Goal: Task Accomplishment & Management: Manage account settings

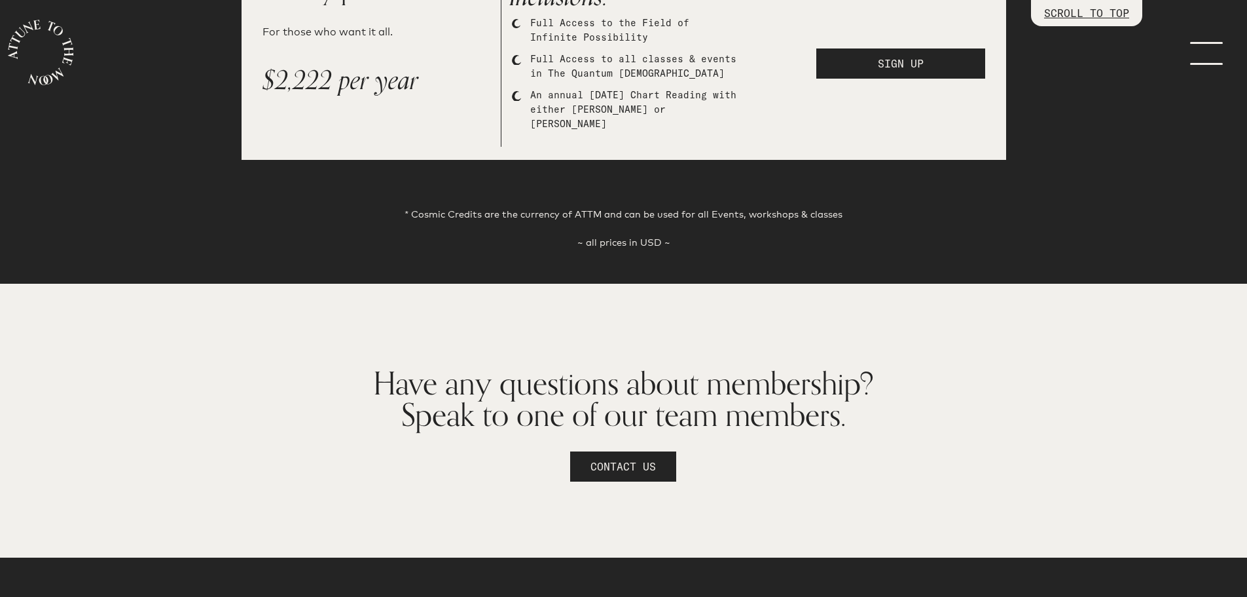
scroll to position [786, 0]
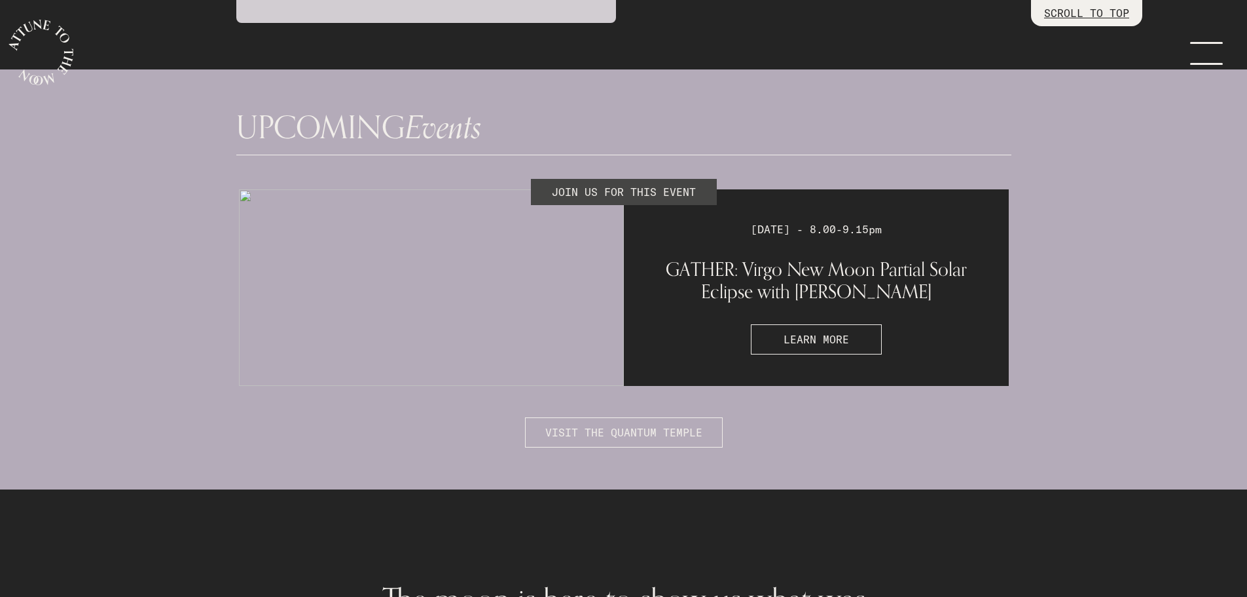
scroll to position [3340, 0]
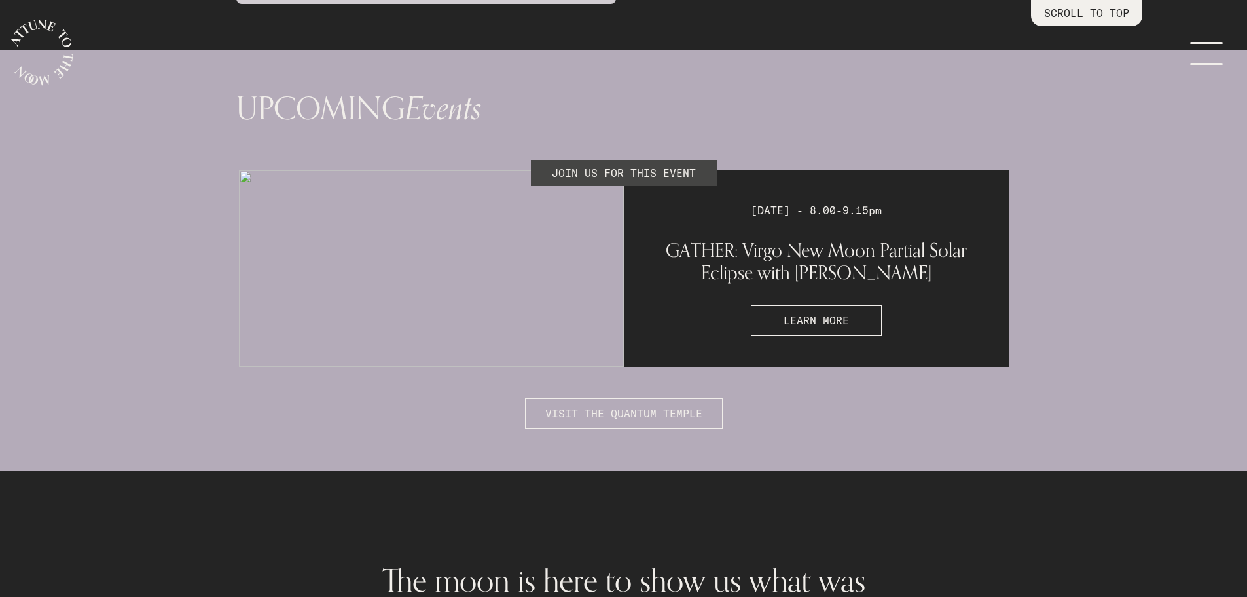
click at [655, 179] on div "JOIN US FOR THIS EVENT" at bounding box center [624, 173] width 186 height 26
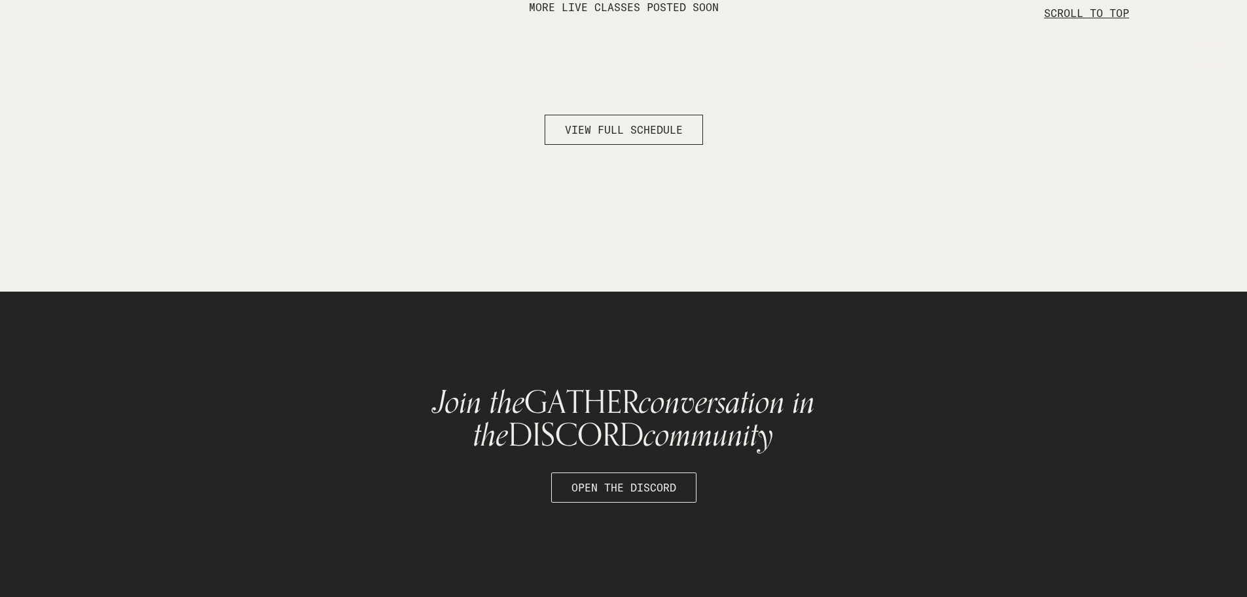
scroll to position [3601, 0]
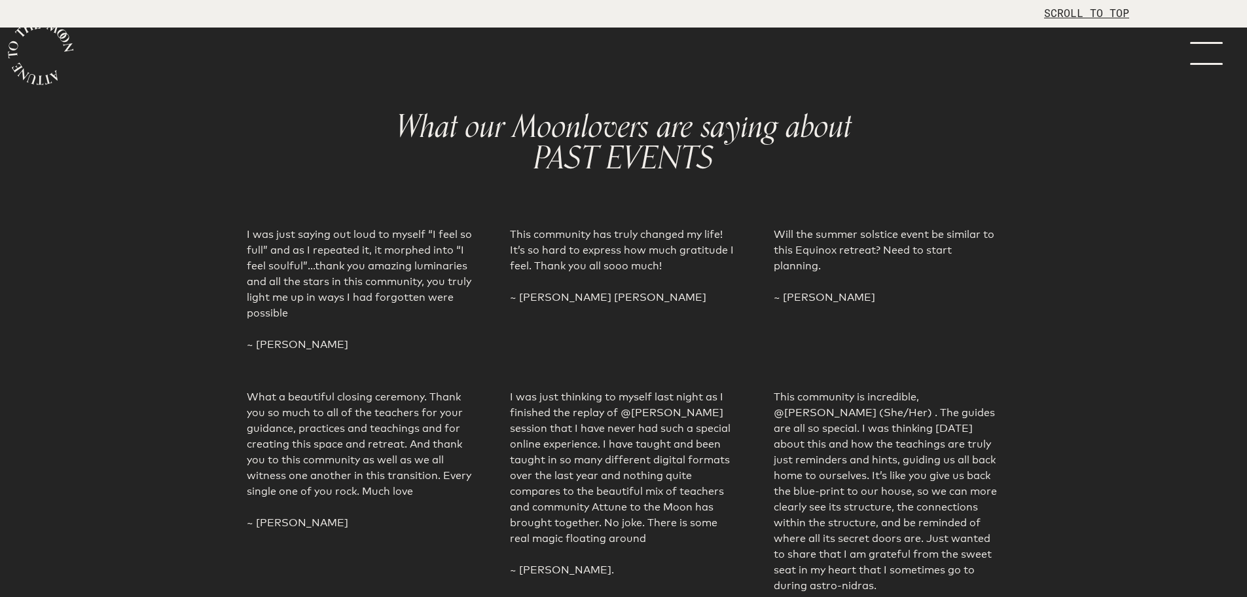
scroll to position [2488, 0]
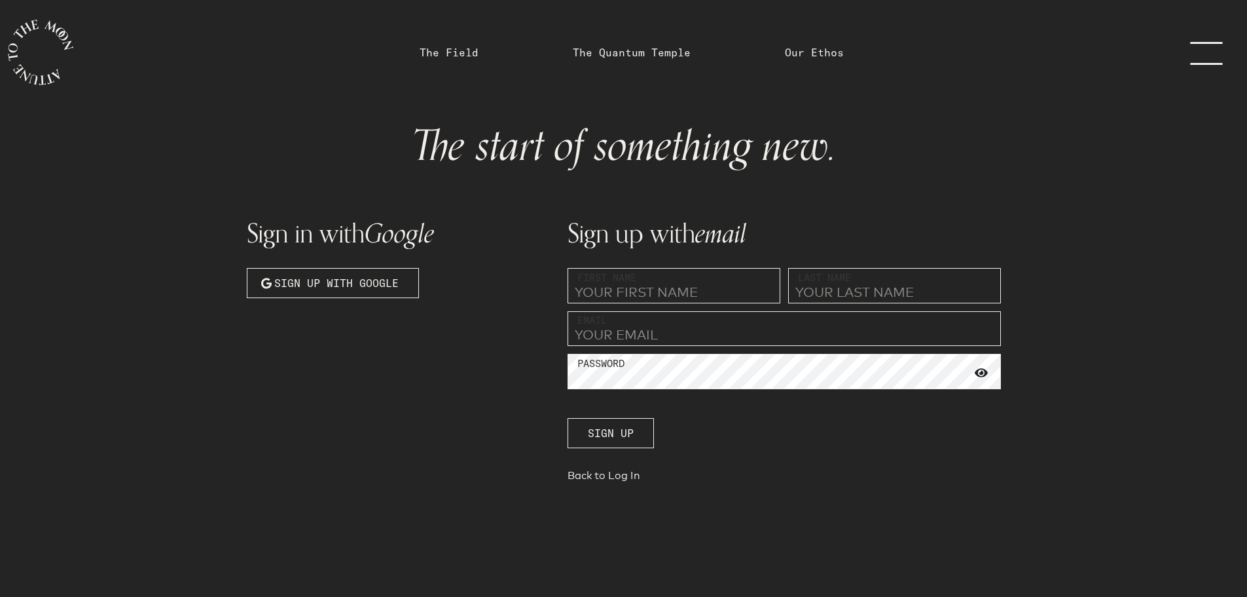
click at [595, 288] on input "text" at bounding box center [674, 285] width 213 height 35
type input "[PERSON_NAME]"
type input "Dusińska"
type input "[PERSON_NAME][EMAIL_ADDRESS][PERSON_NAME][DOMAIN_NAME]"
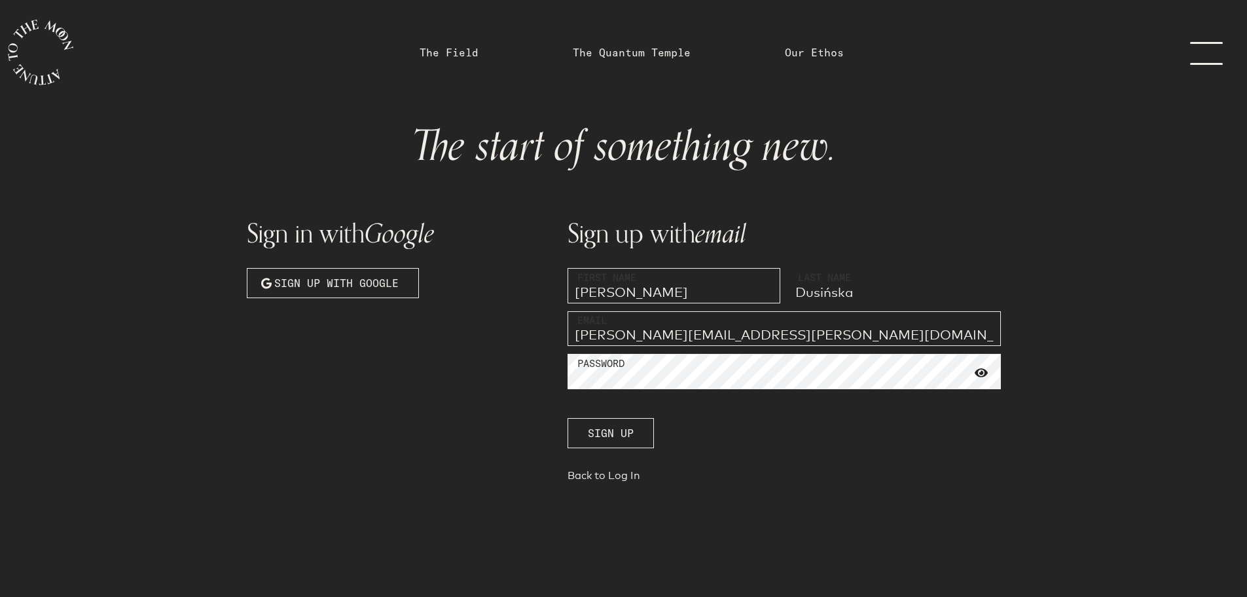
drag, startPoint x: 858, startPoint y: 292, endPoint x: 779, endPoint y: 289, distance: 78.6
click at [779, 289] on div "First Name [PERSON_NAME] Last Name [PERSON_NAME]" at bounding box center [784, 285] width 433 height 35
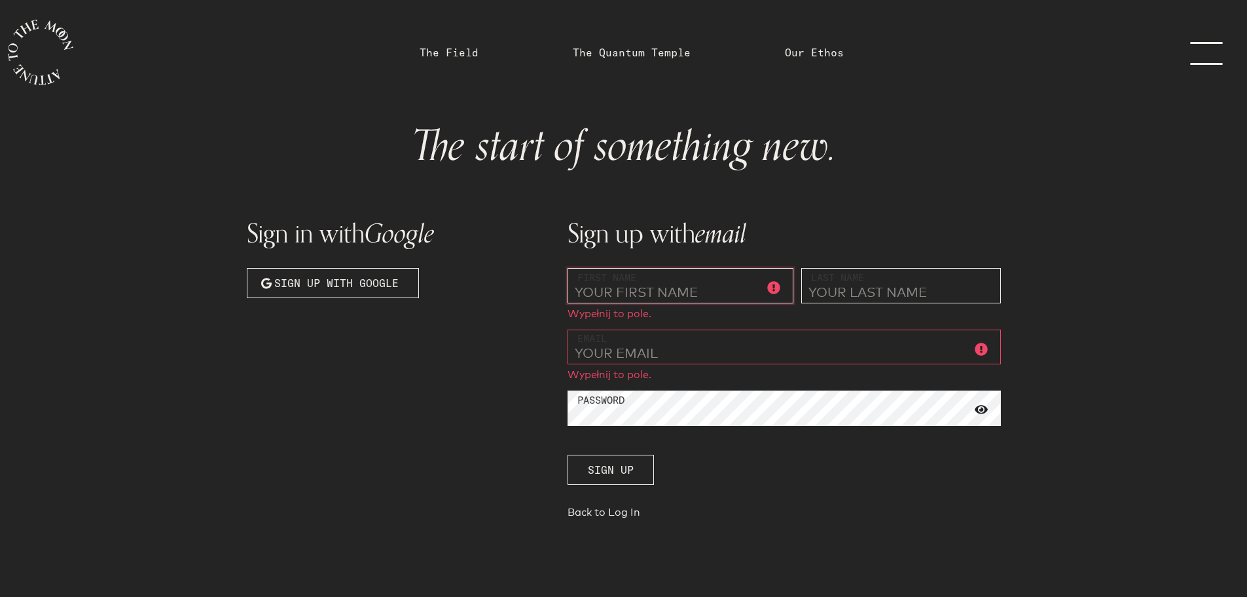
click at [650, 291] on input "text" at bounding box center [681, 285] width 226 height 35
type input "[PERSON_NAME]"
type input "DUSIŃSKA"
type input "[PERSON_NAME][EMAIL_ADDRESS][DOMAIN_NAME]"
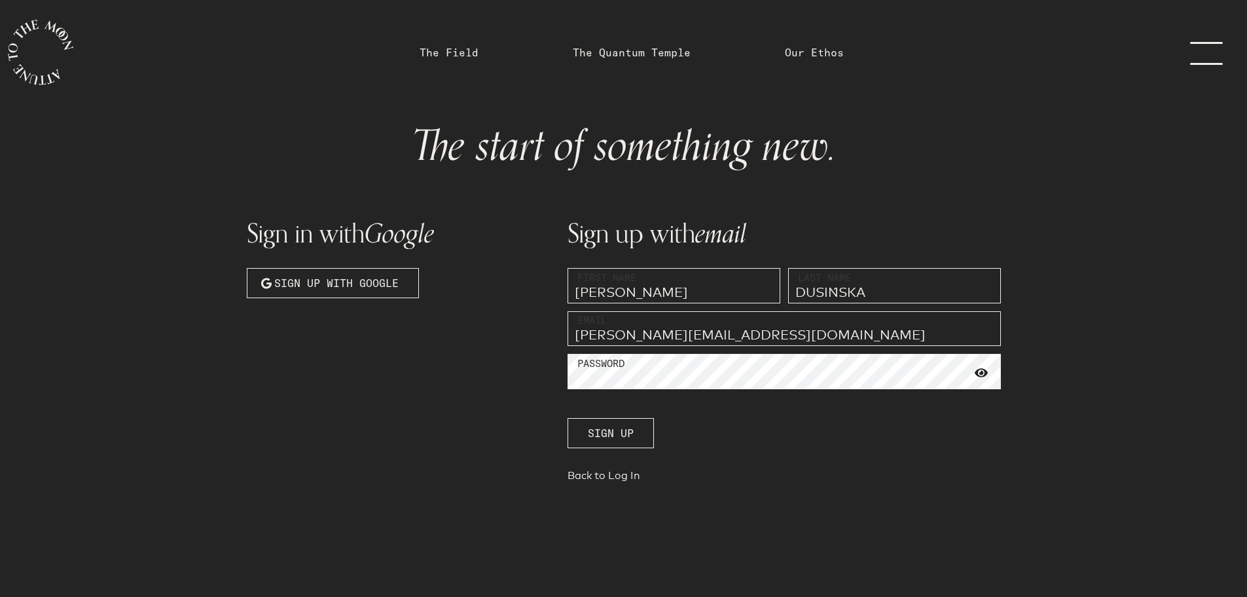
drag, startPoint x: 839, startPoint y: 293, endPoint x: 831, endPoint y: 291, distance: 8.3
click at [831, 291] on input "DUSIŃSKA" at bounding box center [894, 285] width 213 height 35
type input "DUSINSKA"
click at [616, 432] on span "Sign up" at bounding box center [611, 433] width 46 height 16
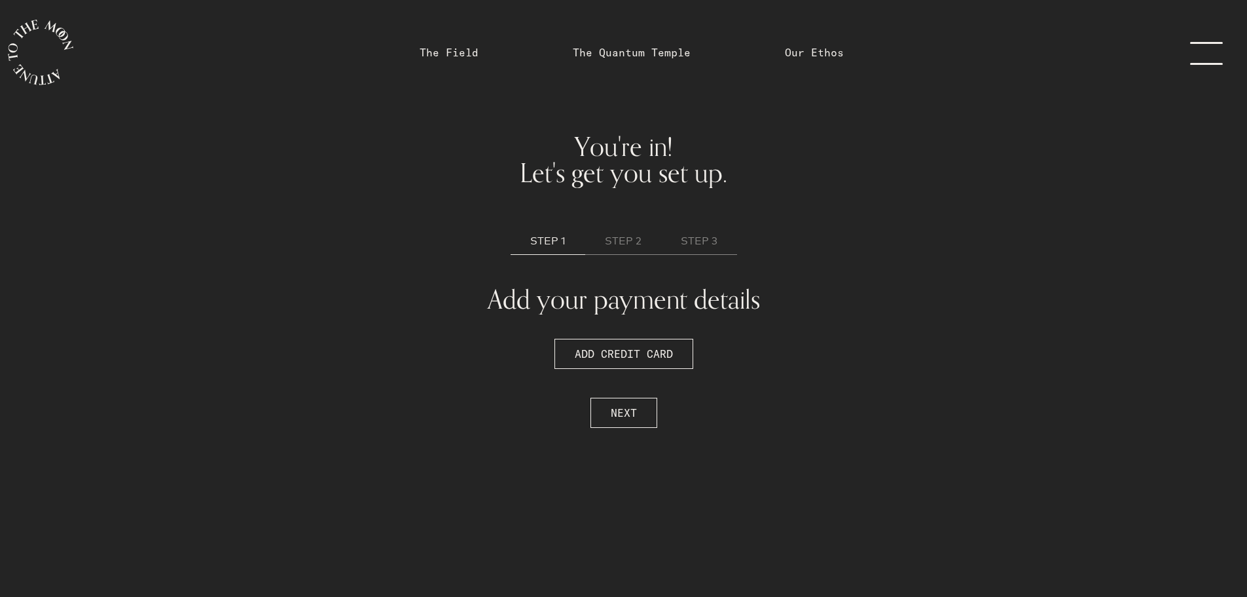
click at [1151, 212] on div "You're in! Let's get you set up. Sprinkle in a hint of you.... Last step. Your …" at bounding box center [623, 246] width 1247 height 282
click at [635, 52] on link "The Quantum Temple" at bounding box center [632, 53] width 118 height 16
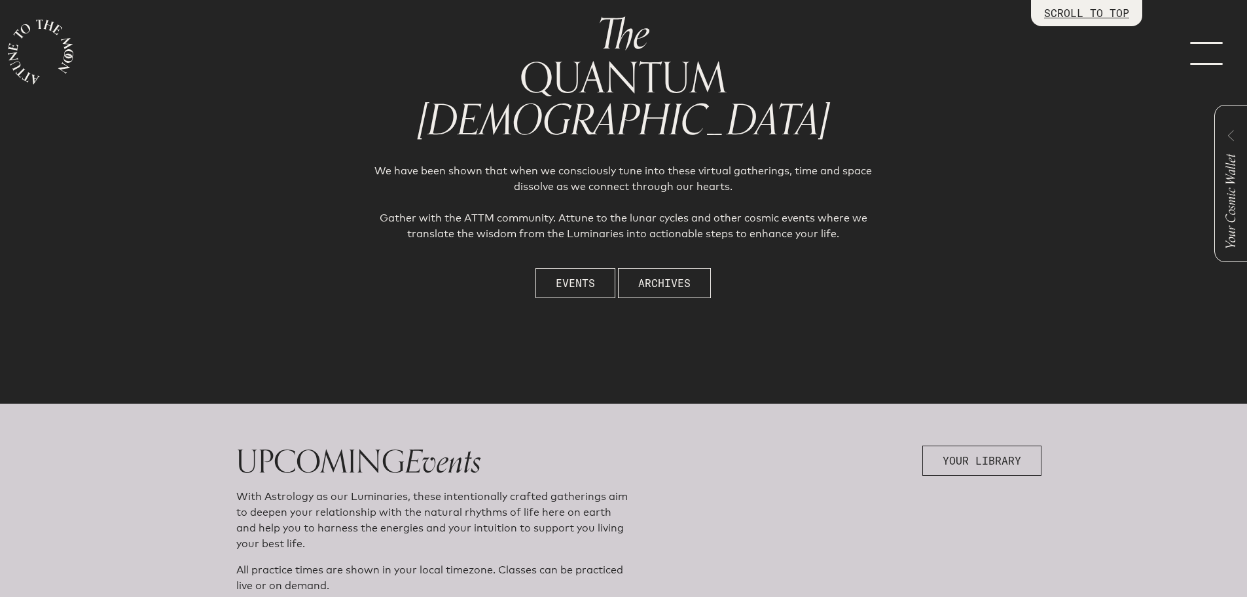
scroll to position [131, 0]
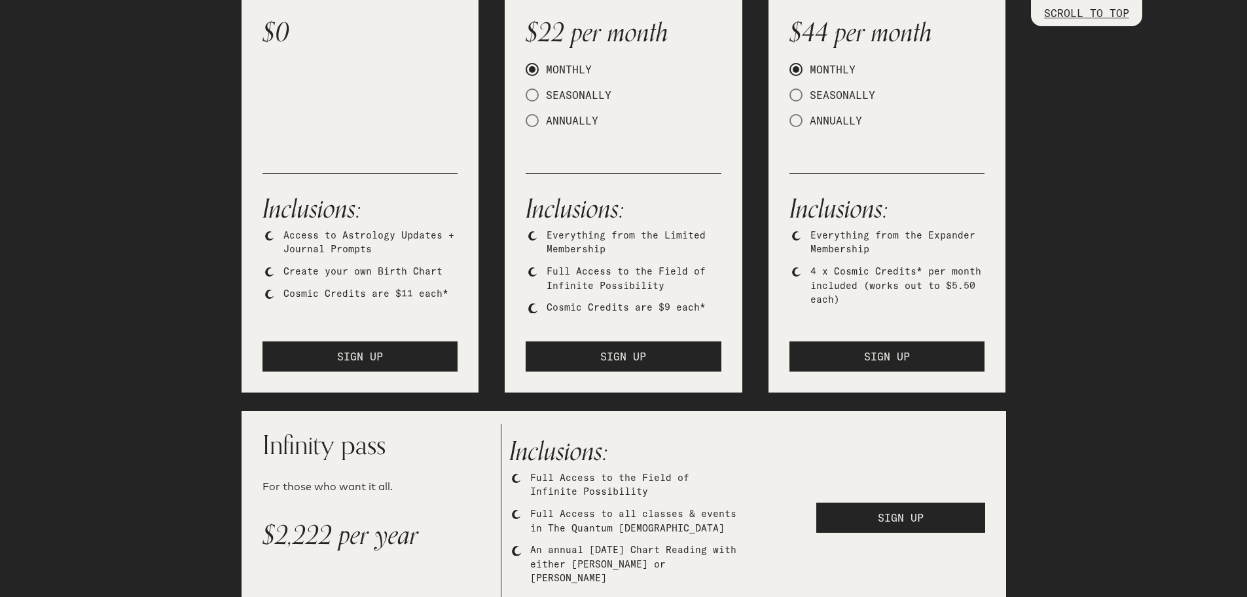
scroll to position [917, 0]
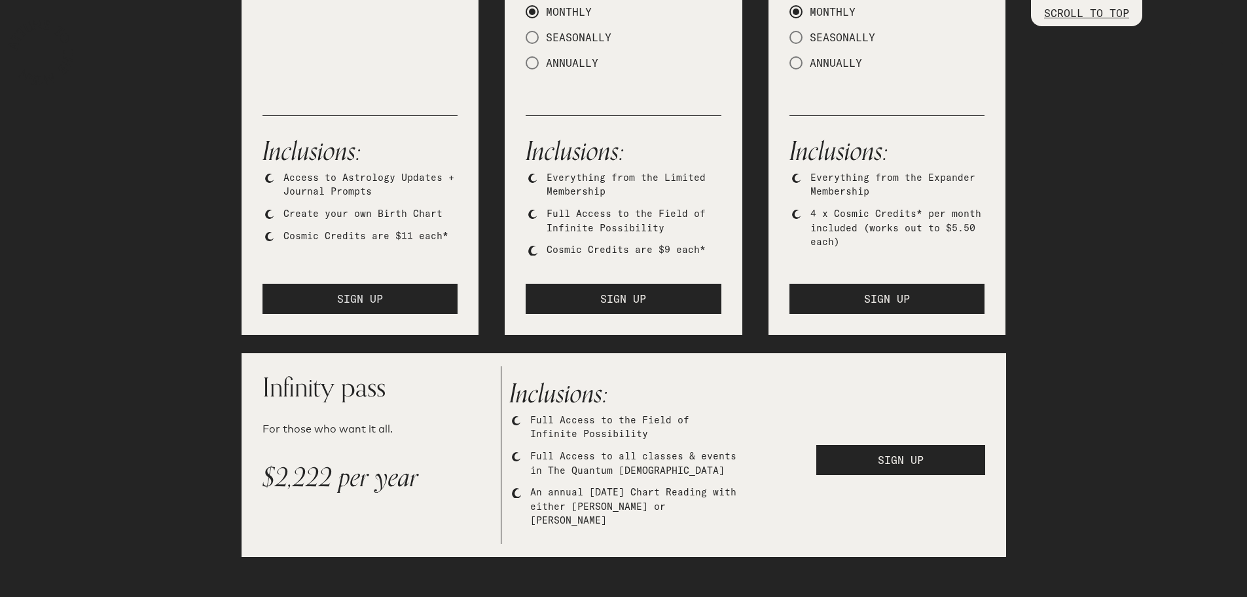
click at [358, 298] on span "SIGN UP" at bounding box center [360, 299] width 46 height 16
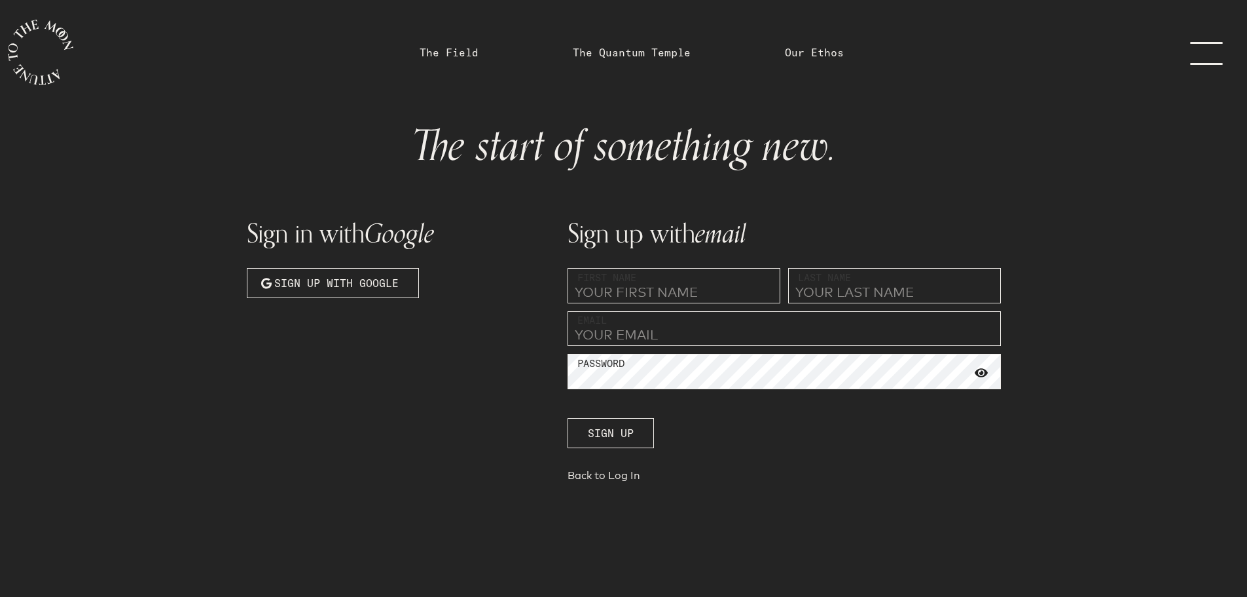
click at [625, 281] on label "First Name" at bounding box center [607, 277] width 59 height 15
click at [631, 289] on input "text" at bounding box center [674, 285] width 213 height 35
type input "[PERSON_NAME]"
type input "DUSIŃSKA"
type input "[PERSON_NAME][EMAIL_ADDRESS][DOMAIN_NAME]"
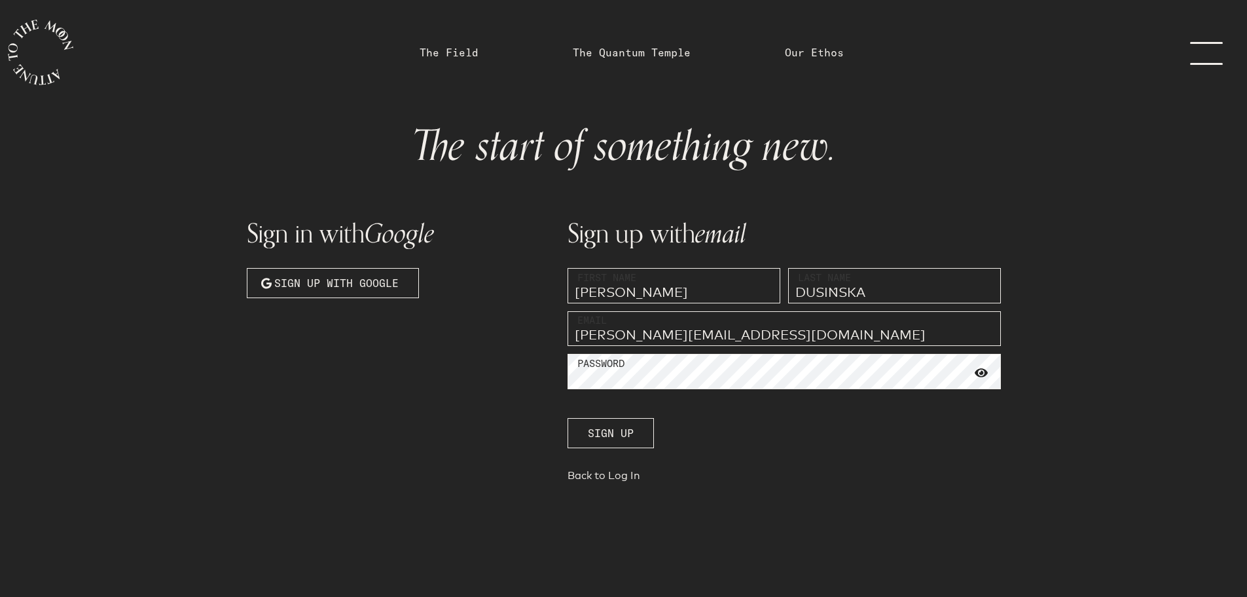
drag, startPoint x: 839, startPoint y: 289, endPoint x: 832, endPoint y: 293, distance: 8.2
click at [832, 293] on input "DUSIŃSKA" at bounding box center [894, 285] width 213 height 35
type input "DUSINSKA"
click at [625, 435] on span "Sign up" at bounding box center [611, 433] width 46 height 16
click at [607, 475] on link "Back to Log In" at bounding box center [784, 478] width 433 height 18
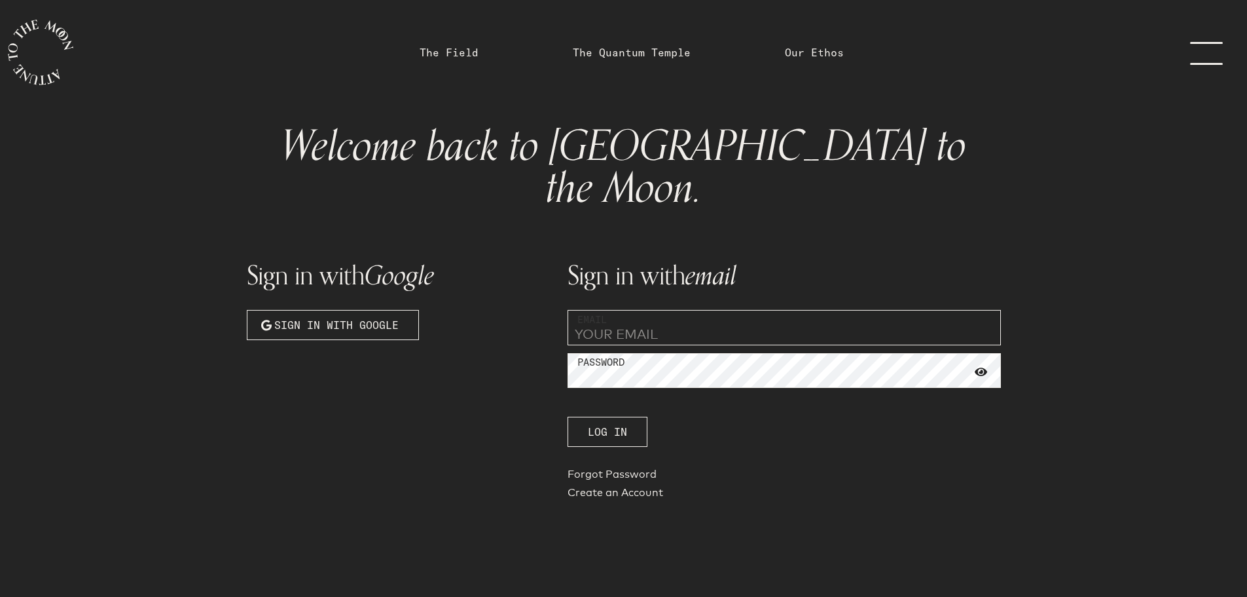
click at [648, 310] on input "email" at bounding box center [784, 327] width 433 height 35
type input "[PERSON_NAME][EMAIL_ADDRESS][DOMAIN_NAME]"
click at [616, 424] on span "Log In" at bounding box center [607, 432] width 39 height 16
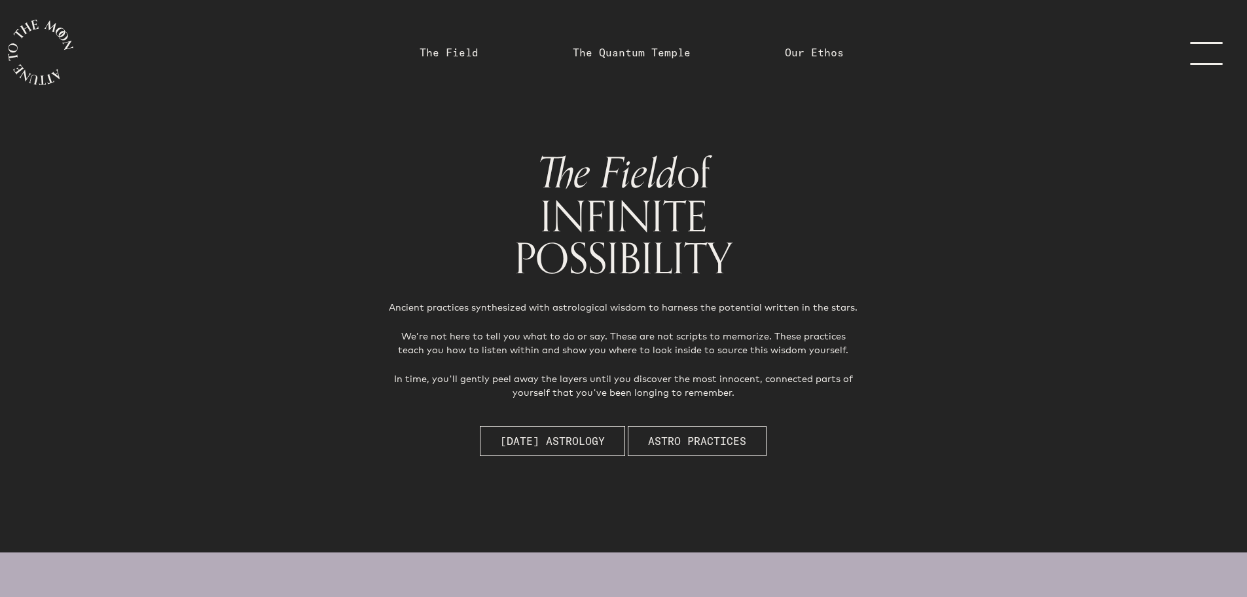
click at [1211, 48] on link "menu" at bounding box center [1214, 52] width 65 height 105
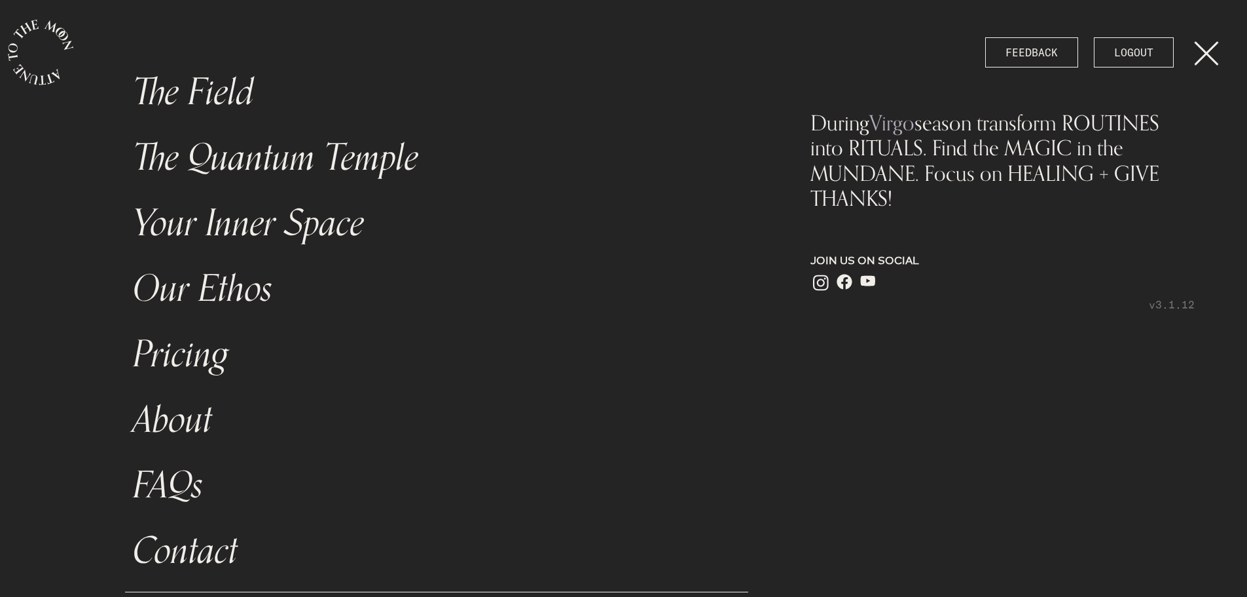
scroll to position [62, 0]
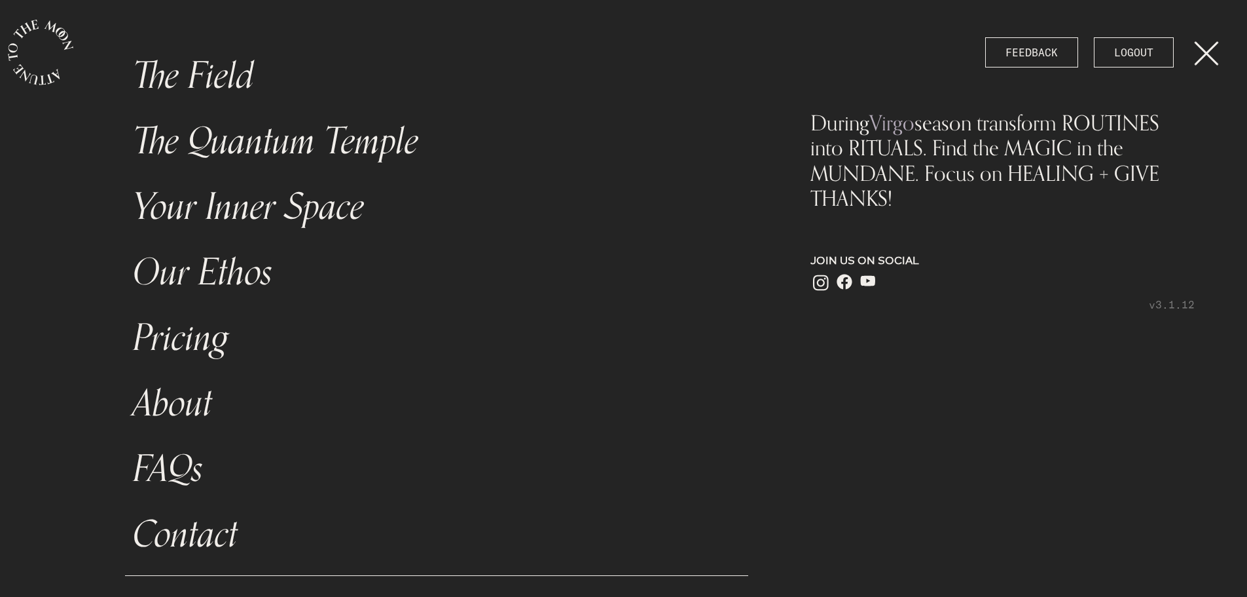
click at [207, 78] on link "The Field" at bounding box center [437, 75] width 624 height 65
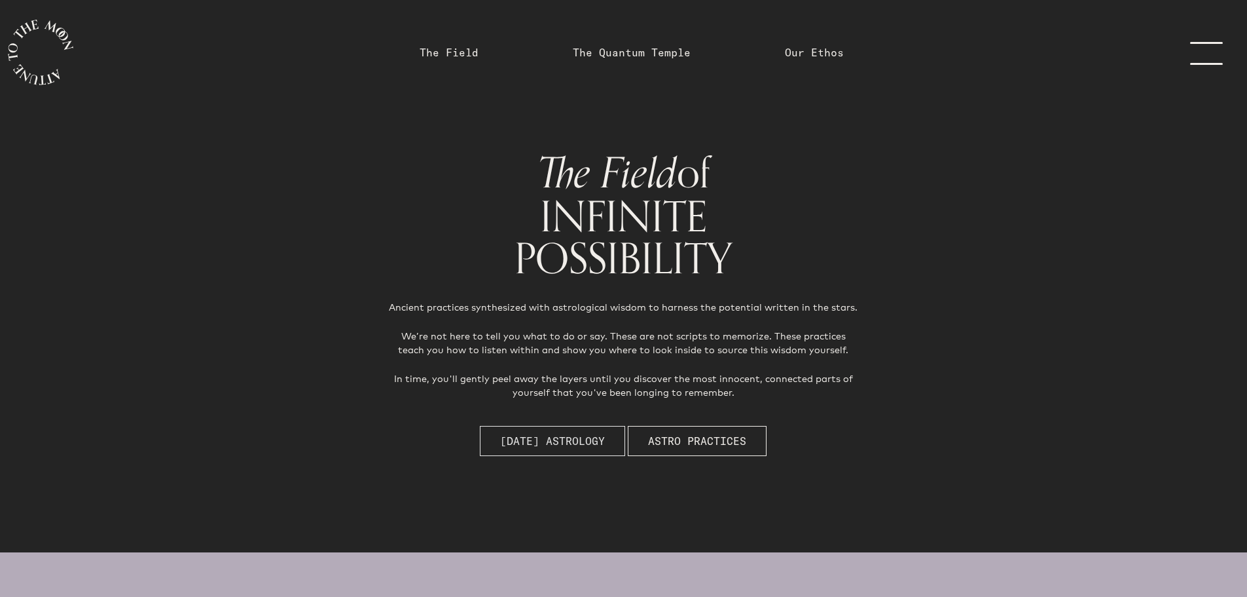
click at [566, 444] on span "Today's Astrology" at bounding box center [552, 441] width 105 height 16
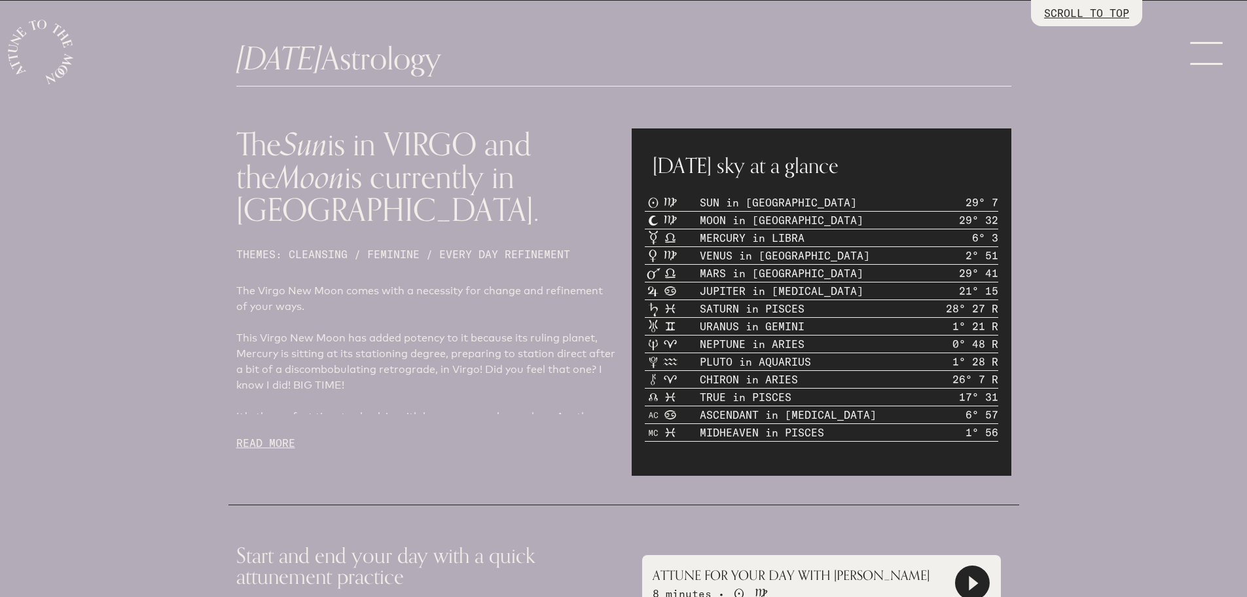
scroll to position [552, 0]
click at [254, 434] on p "READ MORE" at bounding box center [426, 442] width 380 height 16
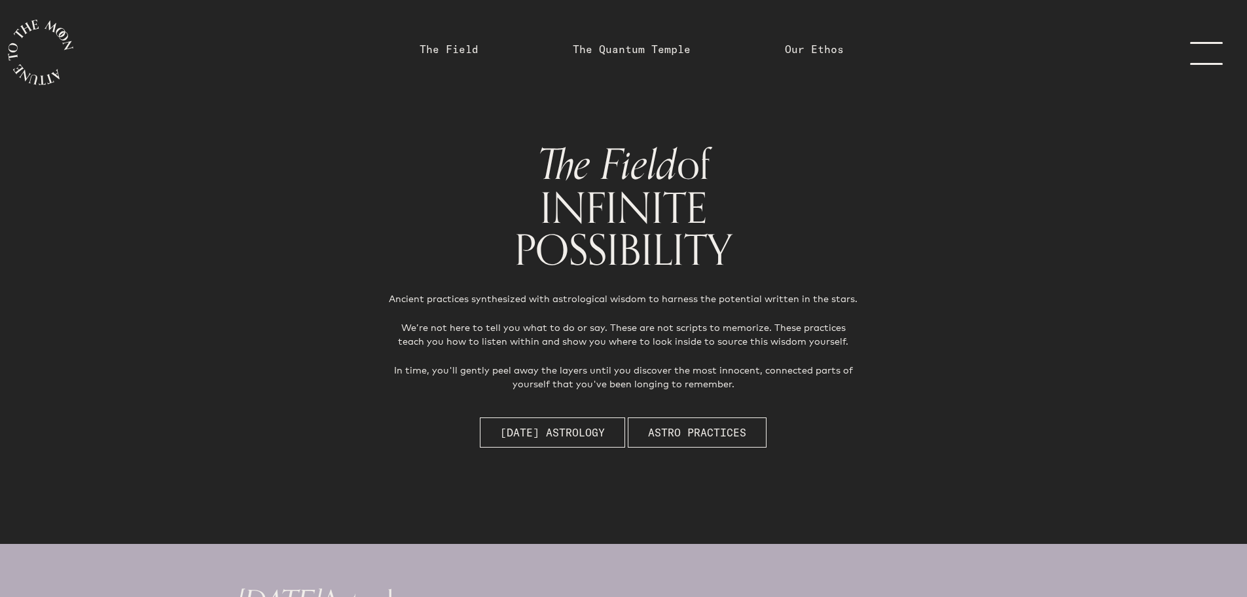
scroll to position [0, 0]
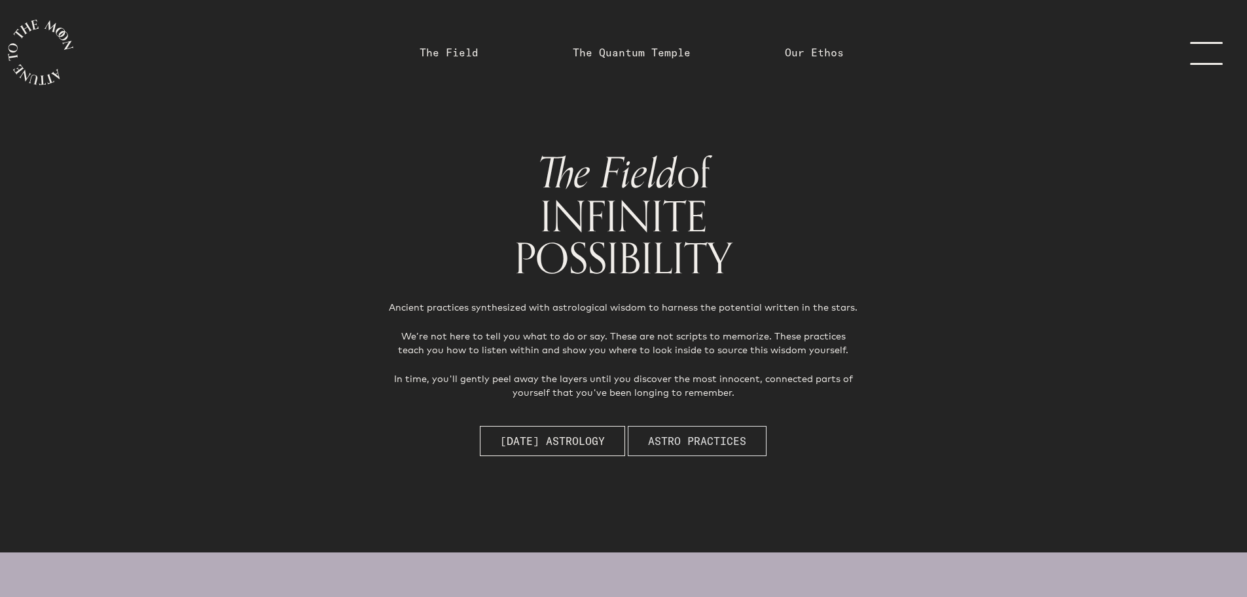
click at [671, 439] on span "Astro Practices" at bounding box center [697, 441] width 98 height 16
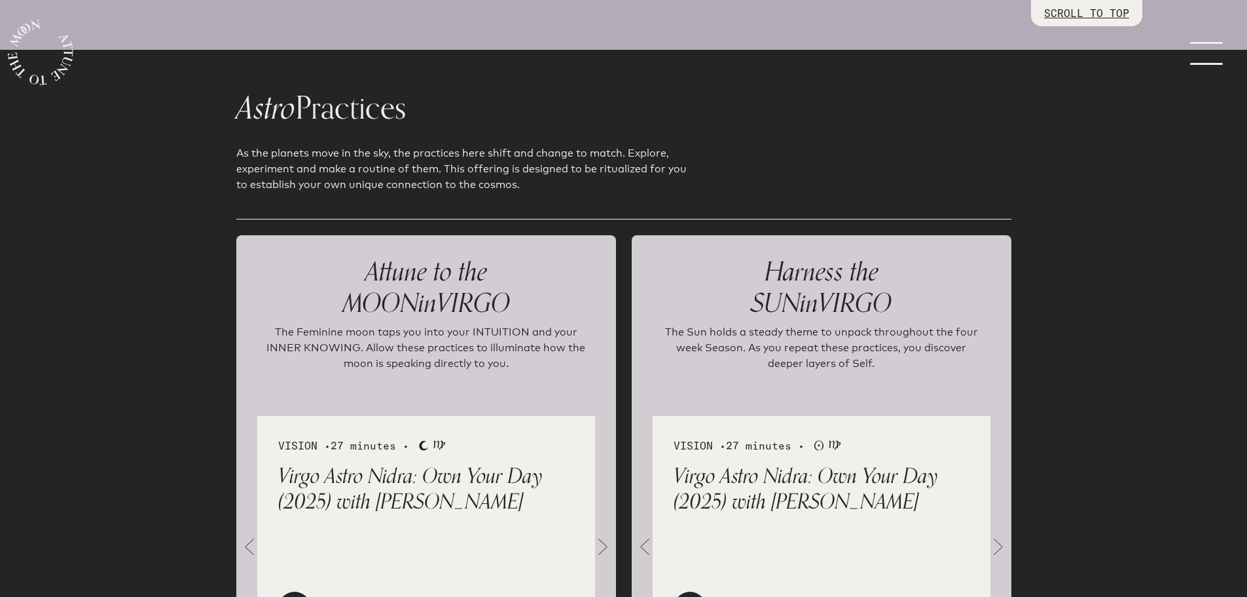
scroll to position [1797, 0]
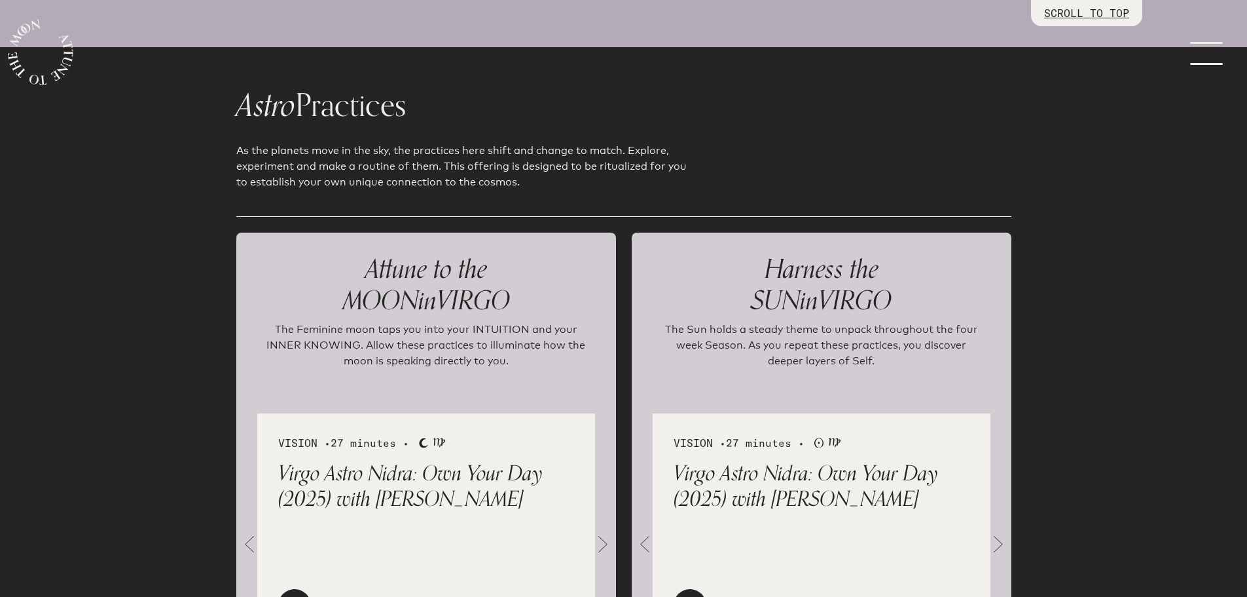
click at [1203, 43] on link "menu" at bounding box center [1214, 52] width 65 height 105
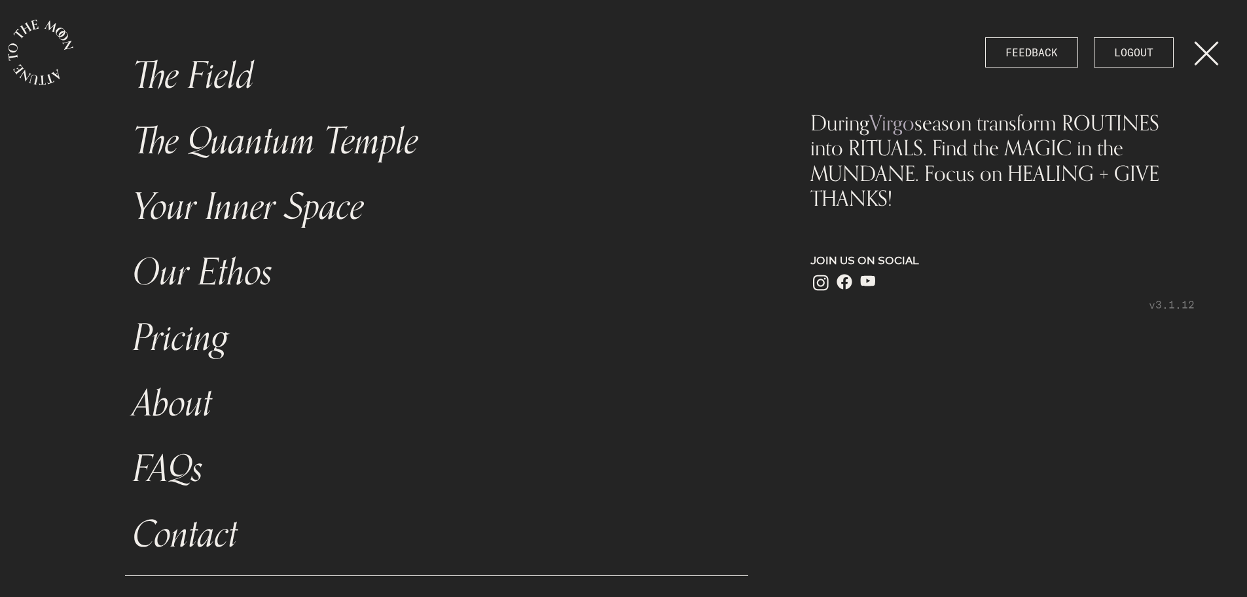
click at [205, 338] on link "Pricing" at bounding box center [437, 337] width 624 height 65
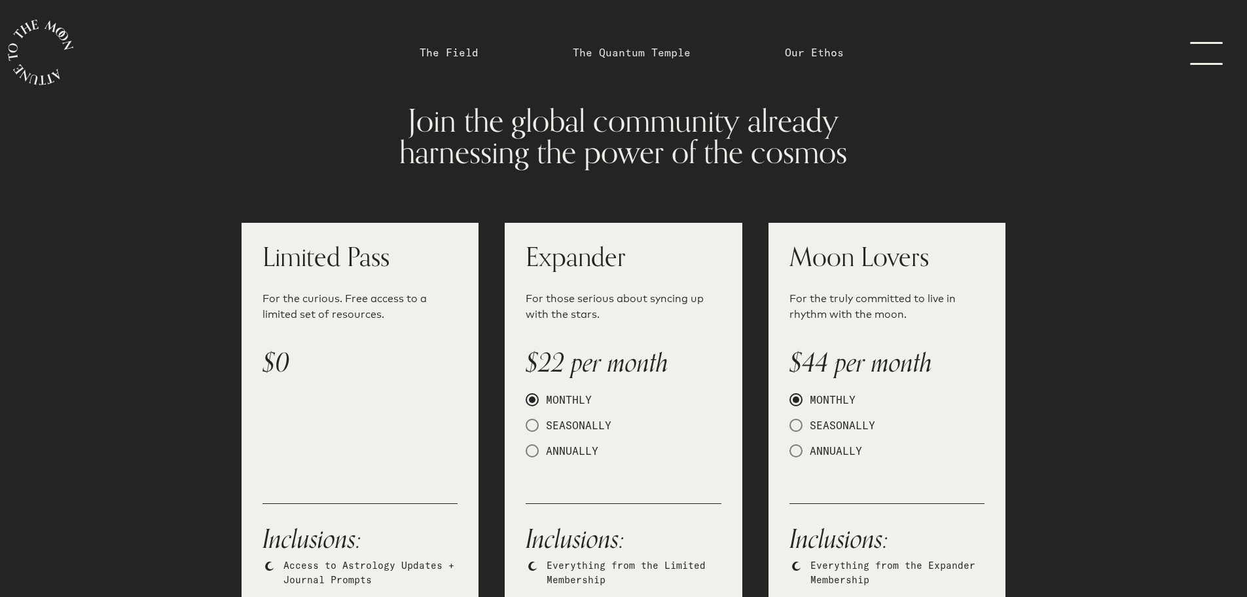
click at [630, 58] on link "The Quantum Temple" at bounding box center [632, 53] width 118 height 16
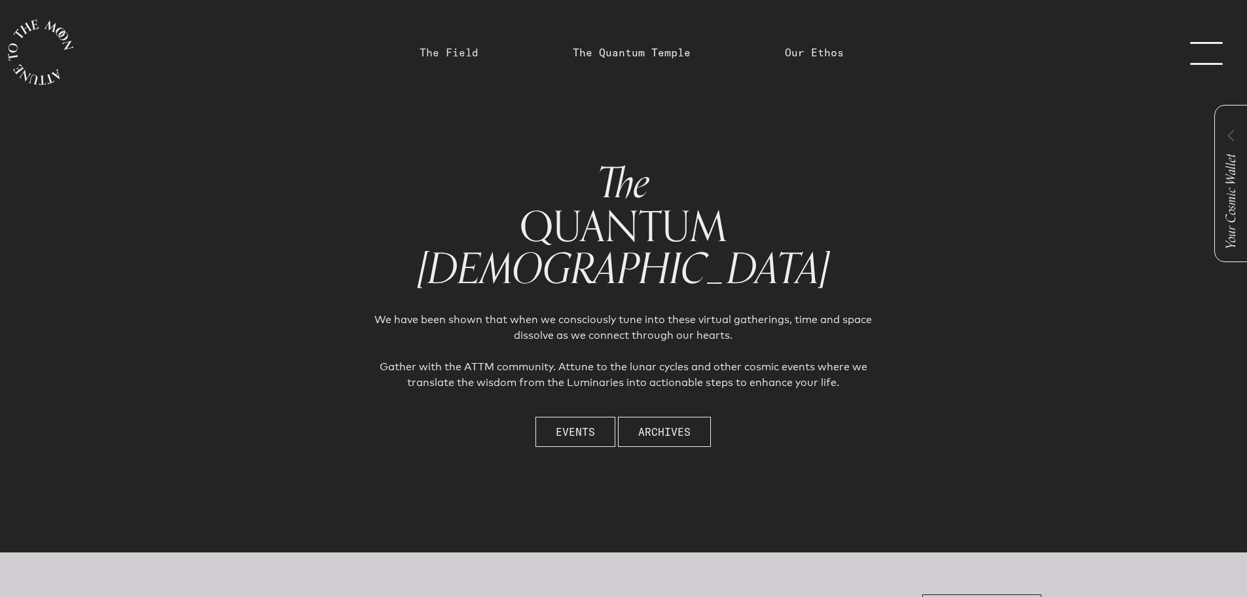
click at [452, 55] on link "The Field" at bounding box center [449, 53] width 59 height 16
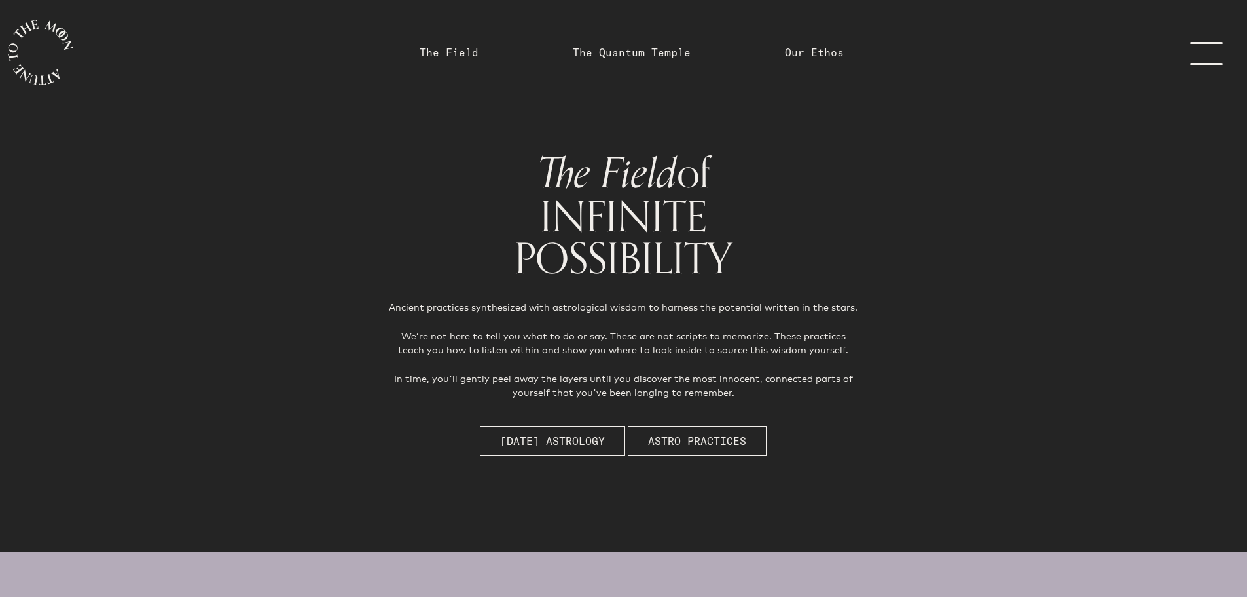
click at [1213, 51] on link "menu" at bounding box center [1214, 52] width 65 height 105
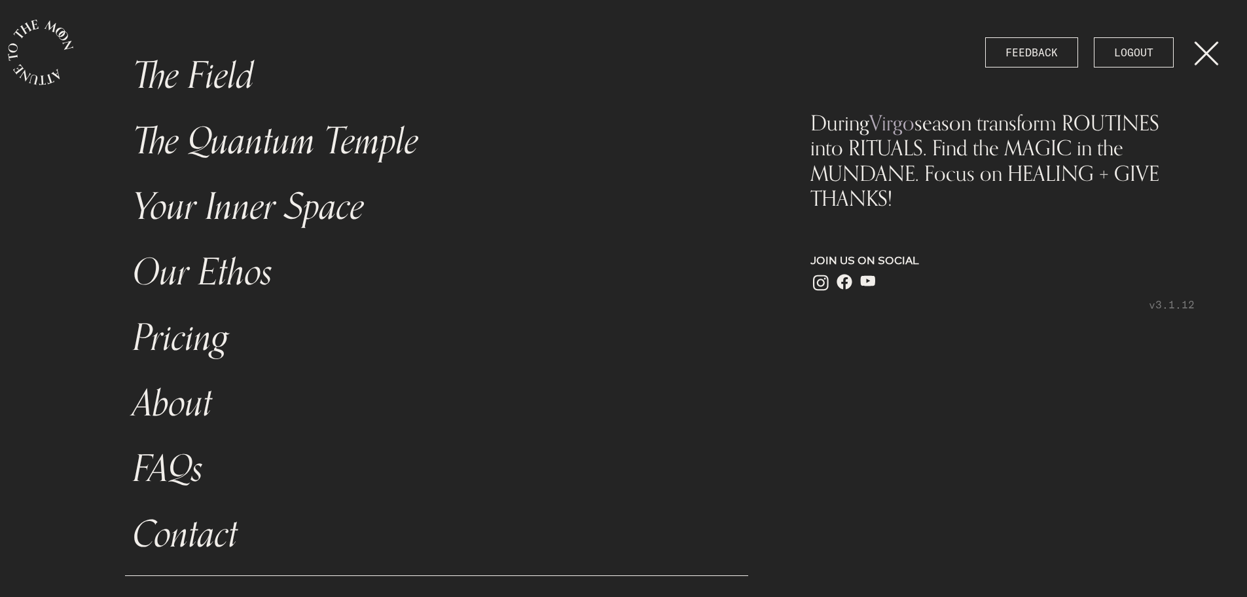
click at [299, 204] on link "Your Inner Space" at bounding box center [437, 206] width 624 height 65
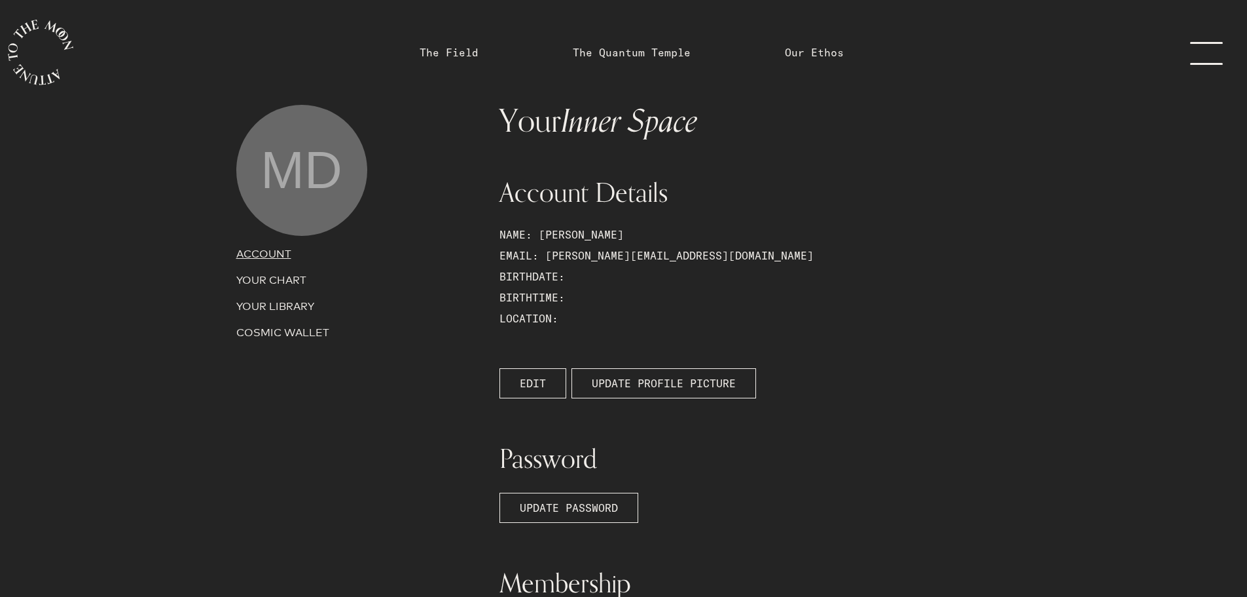
click at [279, 283] on p "YOUR CHART" at bounding box center [360, 280] width 248 height 16
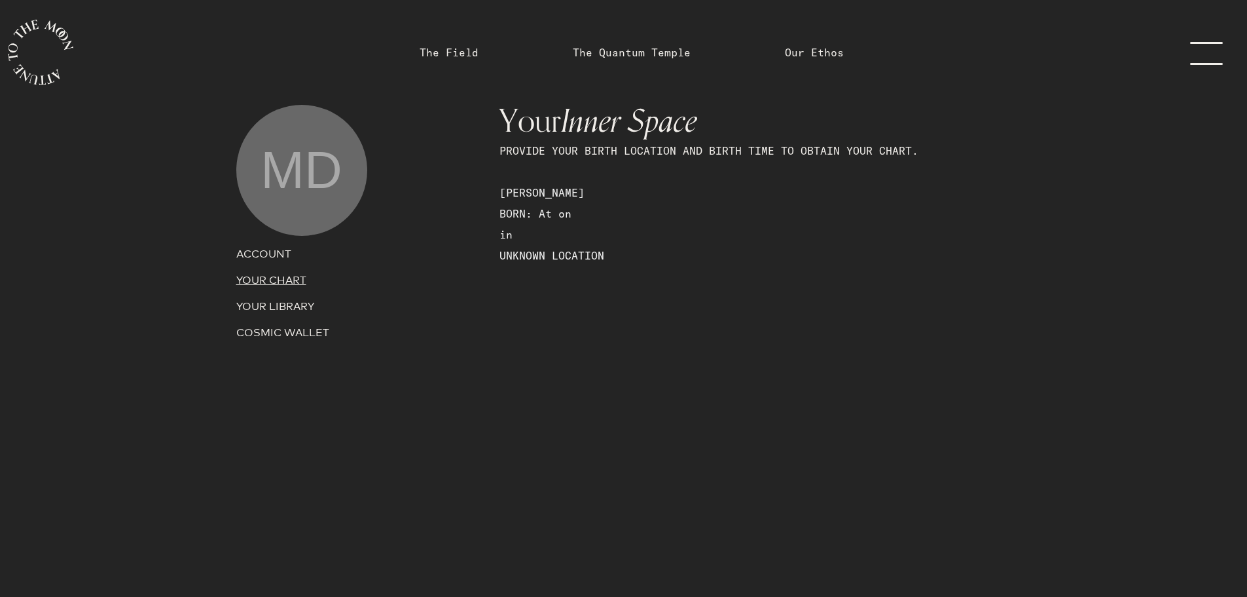
click at [573, 221] on p "BORN: At on" at bounding box center [558, 214] width 116 height 16
click at [557, 221] on p "BORN: At on" at bounding box center [558, 214] width 116 height 16
drag, startPoint x: 553, startPoint y: 229, endPoint x: 517, endPoint y: 230, distance: 36.0
click at [517, 221] on p "BORN: At on" at bounding box center [558, 214] width 116 height 16
click at [545, 221] on p "BORN: At on" at bounding box center [558, 214] width 116 height 16
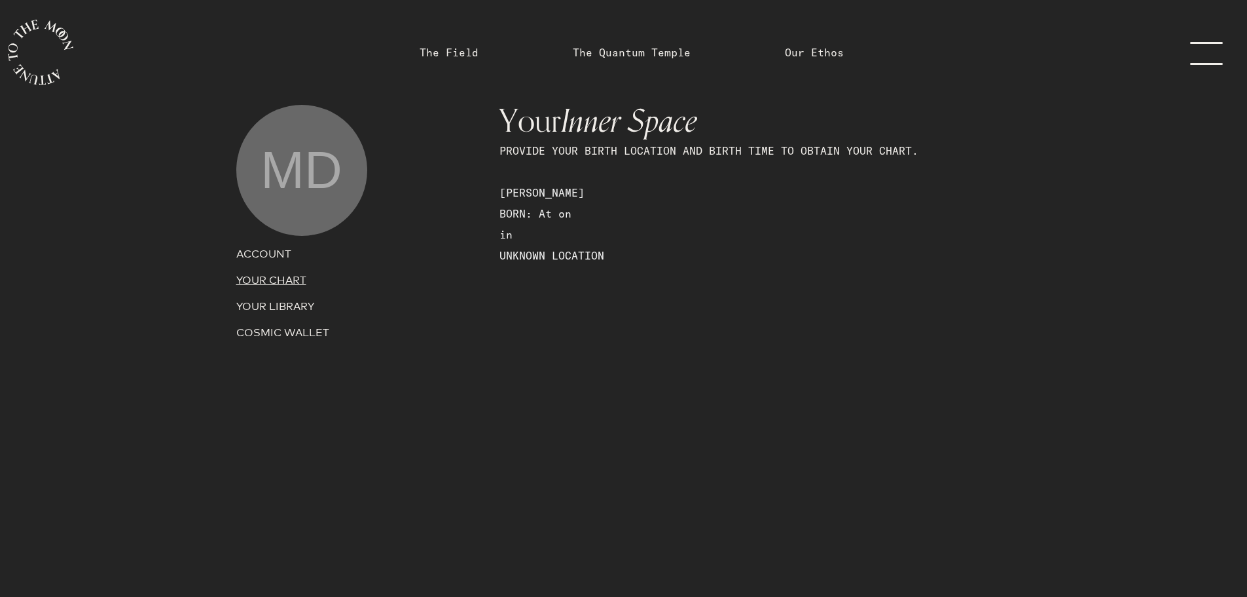
click at [696, 151] on p "PROVIDE YOUR BIRTH LOCATION AND BIRTH TIME TO OBTAIN YOUR CHART." at bounding box center [755, 151] width 511 height 16
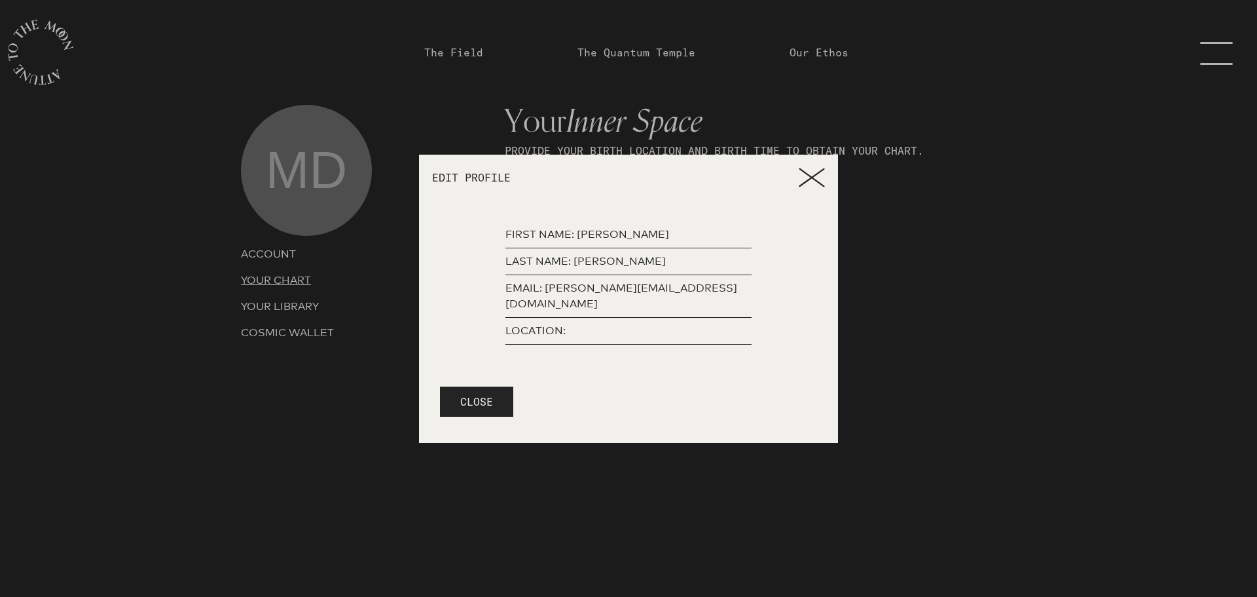
click at [577, 327] on p "LOCATION:" at bounding box center [629, 331] width 246 height 16
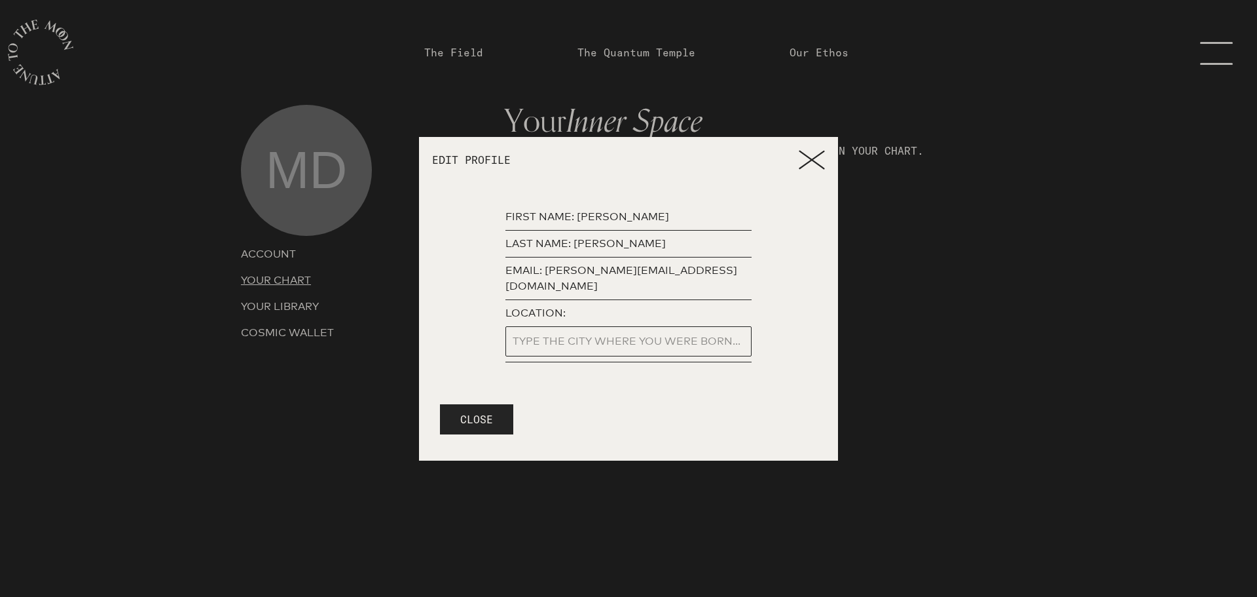
click at [549, 333] on input "text" at bounding box center [629, 341] width 246 height 30
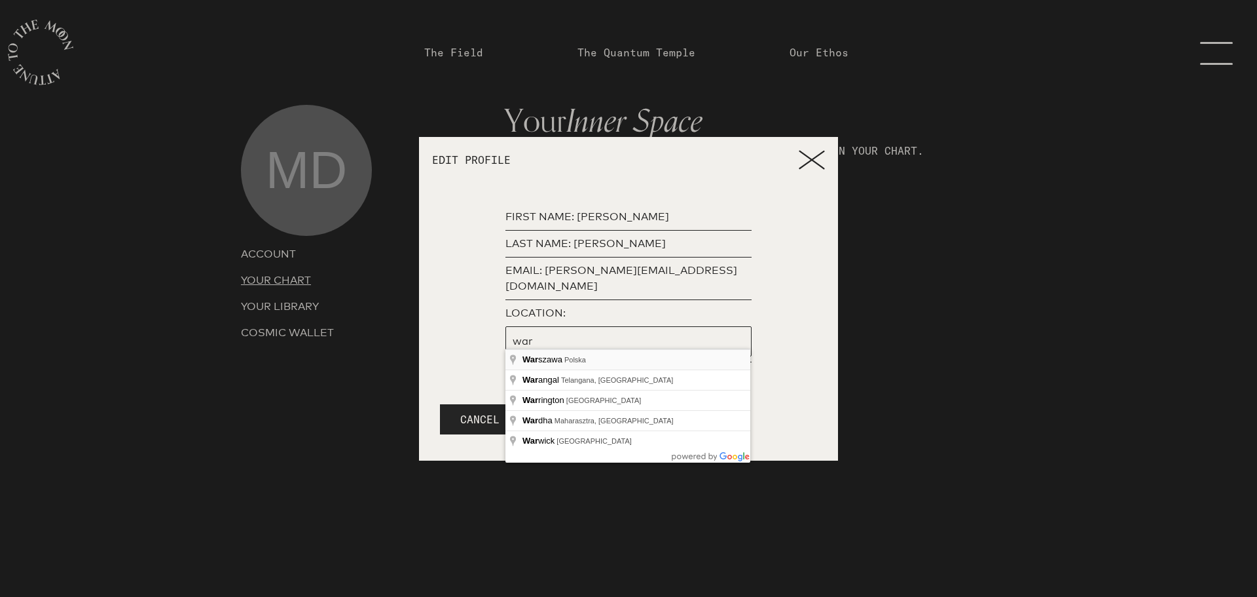
type input "Warszawa, Polska"
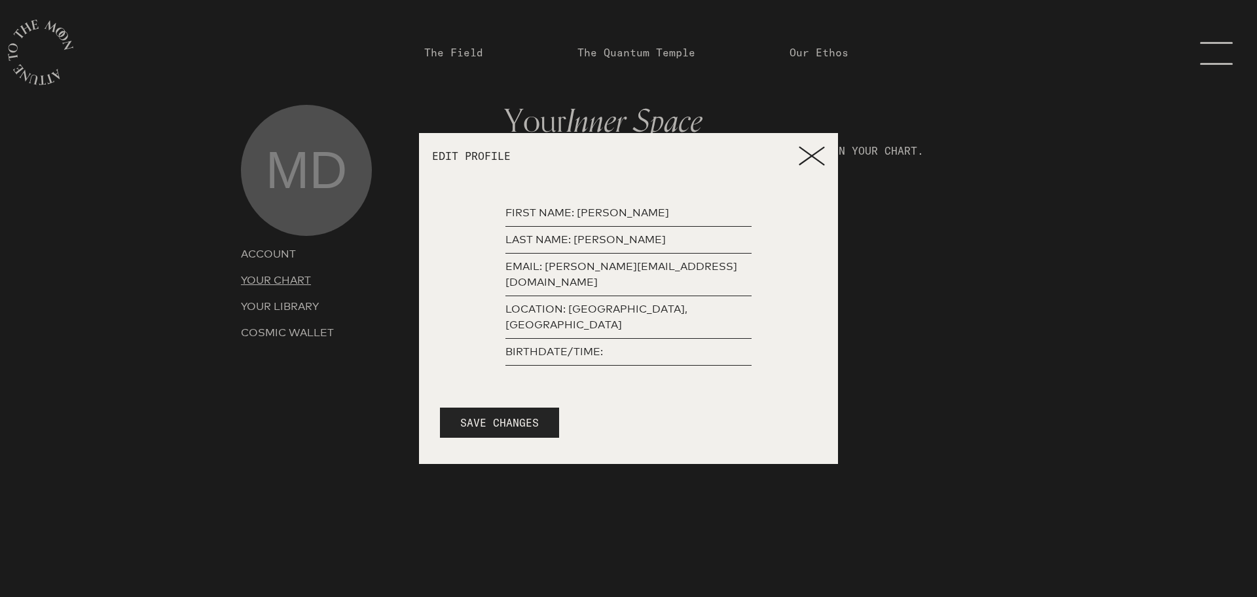
click at [615, 344] on p "BIRTHDATE/TIME:" at bounding box center [629, 352] width 246 height 16
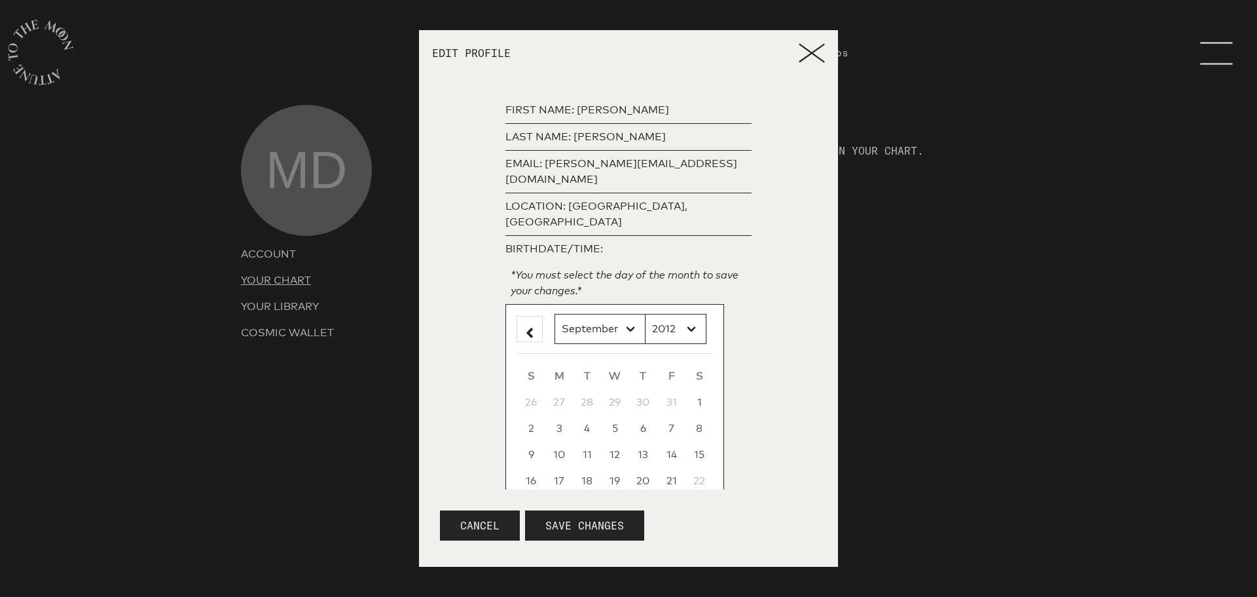
scroll to position [141, 0]
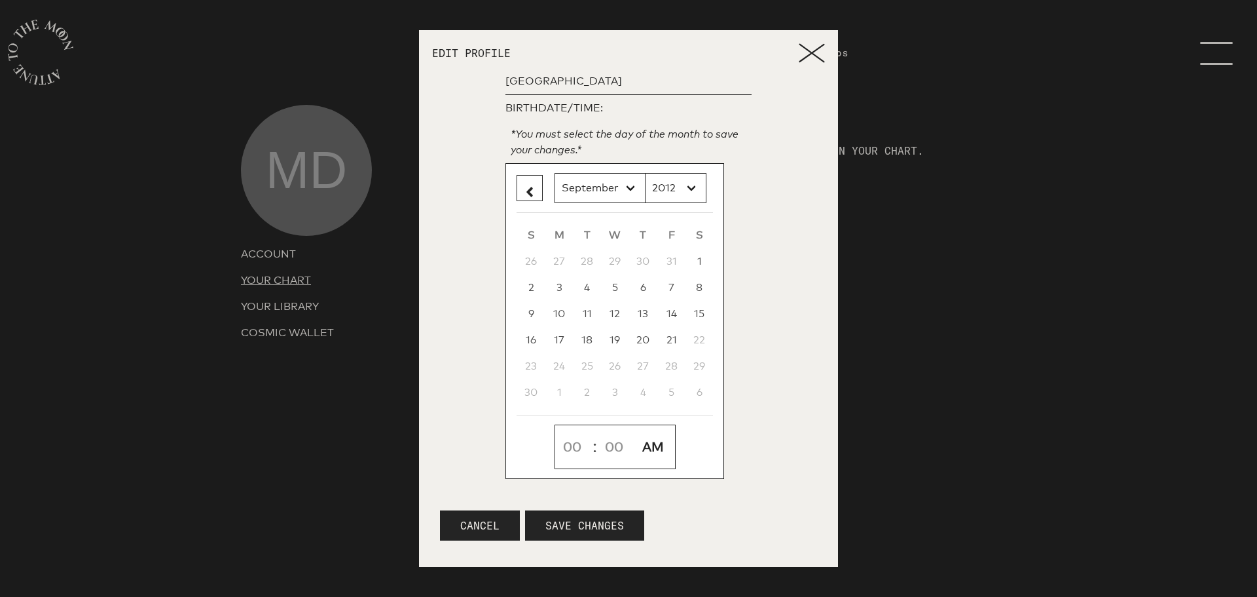
click at [528, 184] on span at bounding box center [530, 188] width 8 height 8
select select "6"
click at [680, 173] on select "2012 2011 2010 2009 2008 2007 2006 2005 2004 2003 2002 2001 2000 1999 1998 1997…" at bounding box center [667, 188] width 62 height 30
select select "1972"
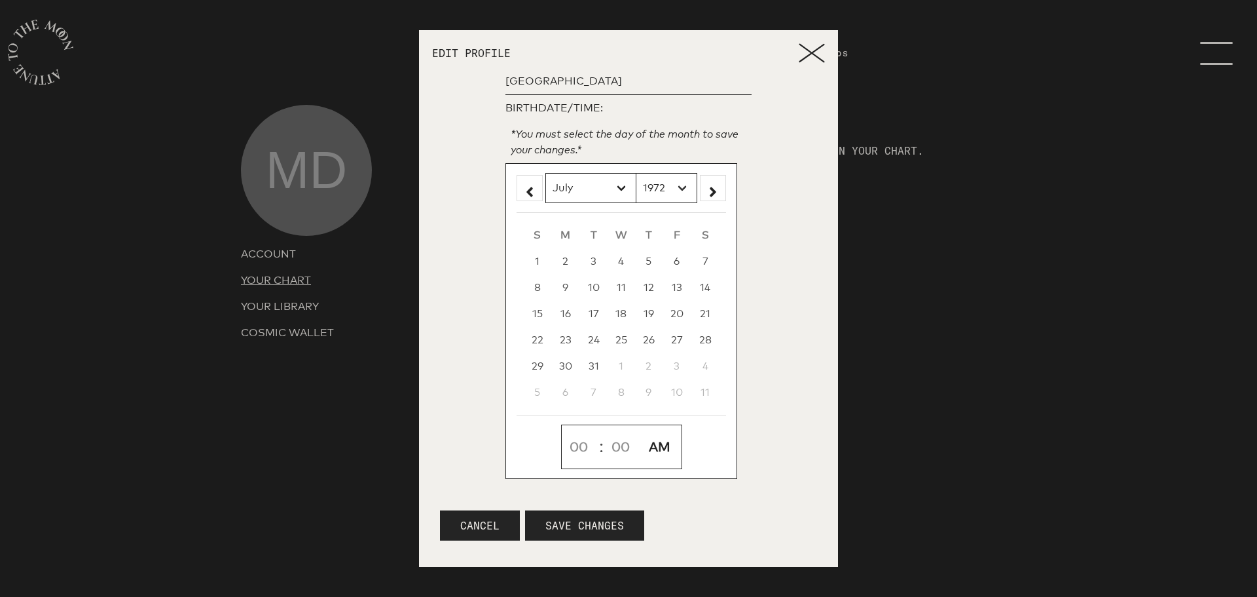
click at [636, 173] on select "2012 2011 2010 2009 2008 2007 2006 2005 2004 2003 2002 2001 2000 1999 1998 1997…" at bounding box center [667, 188] width 62 height 30
click at [714, 175] on link at bounding box center [710, 188] width 26 height 26
select select "9"
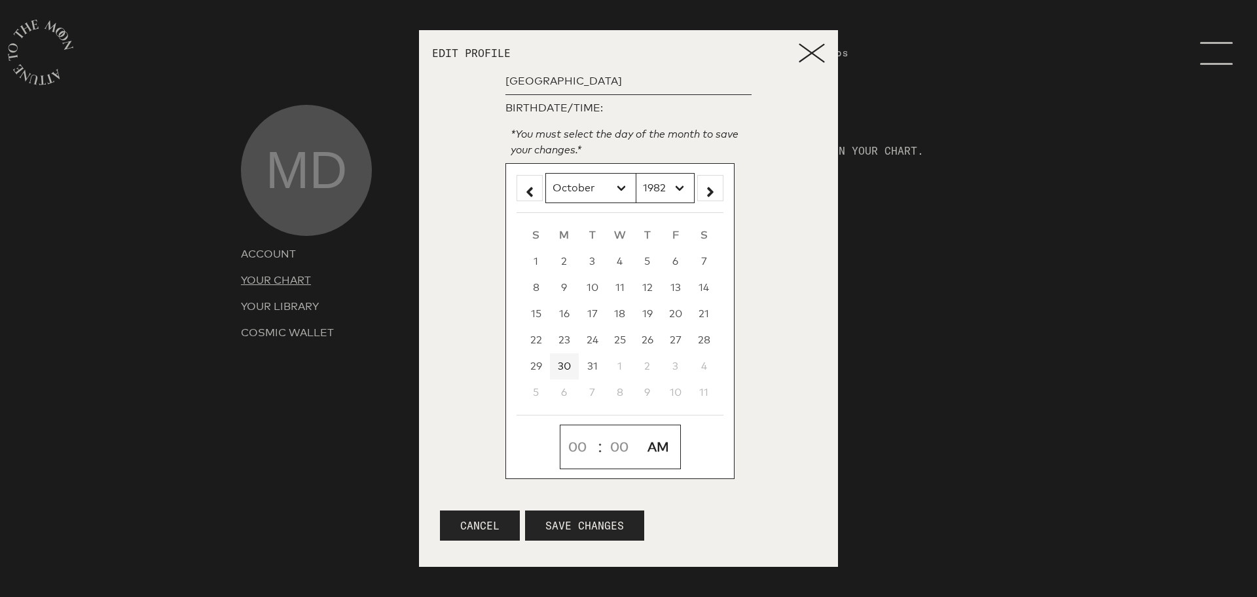
click at [566, 359] on span "30" at bounding box center [564, 365] width 13 height 12
click at [578, 430] on select "1 2 3 4 5 6 7 8 9 10 11 12" at bounding box center [579, 446] width 30 height 33
select select "8"
click at [564, 430] on select "1 2 3 4 5 6 7 8 9 10 11 12" at bounding box center [579, 446] width 30 height 33
click at [593, 532] on button "SAVE CHANGES" at bounding box center [584, 525] width 119 height 30
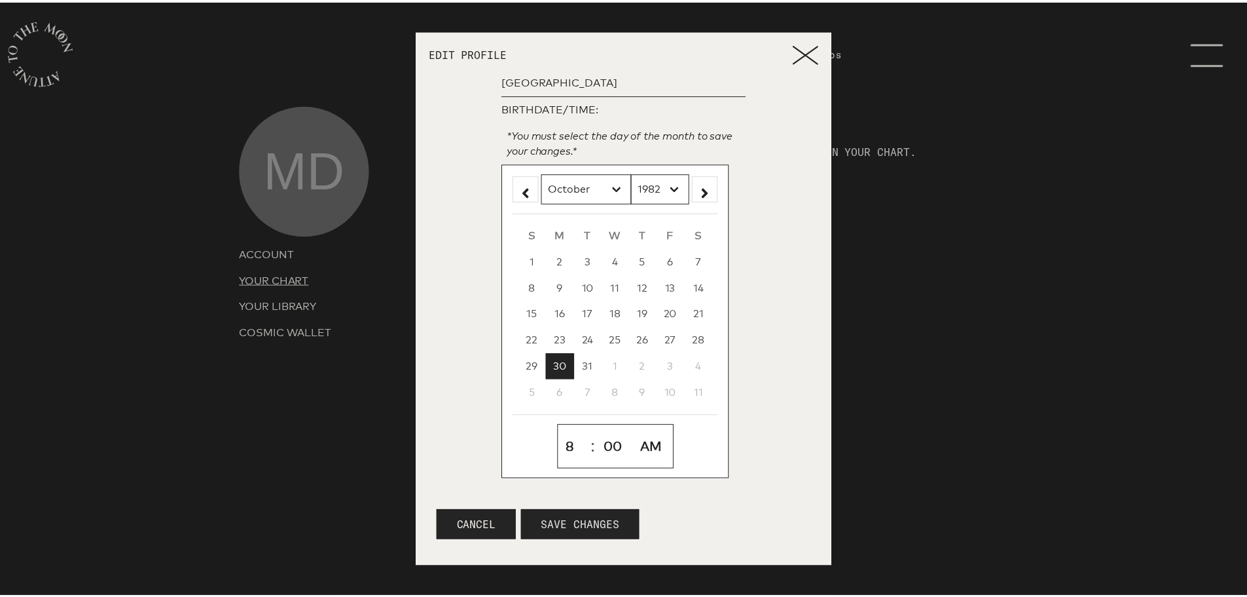
scroll to position [0, 0]
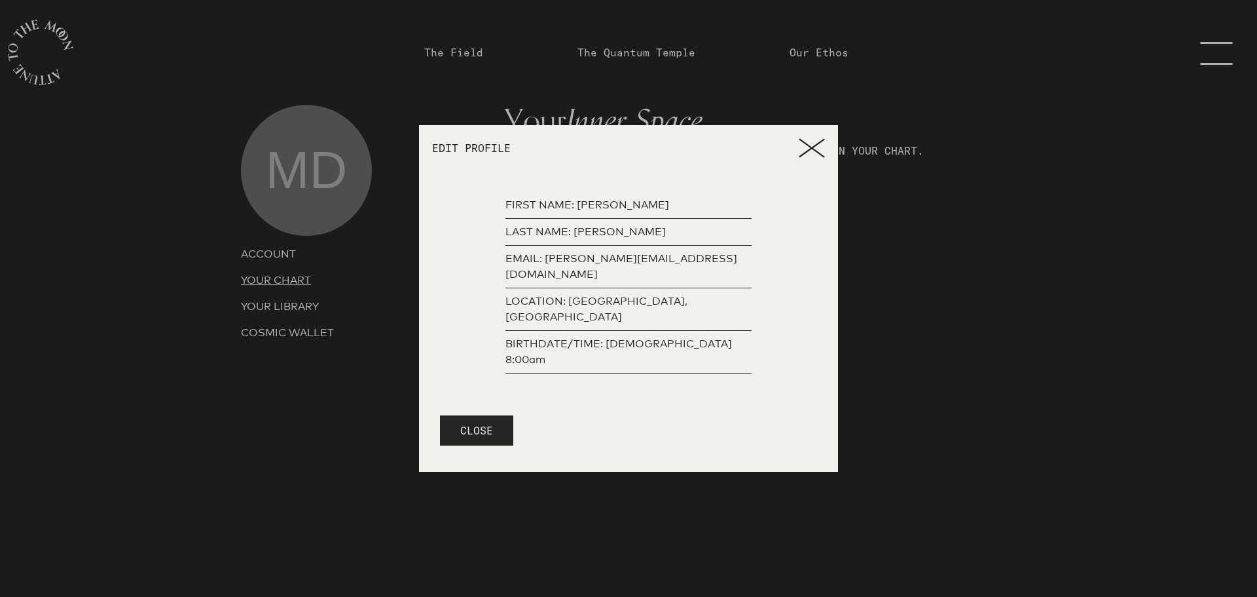
click at [471, 415] on button "CLOSE" at bounding box center [476, 430] width 73 height 30
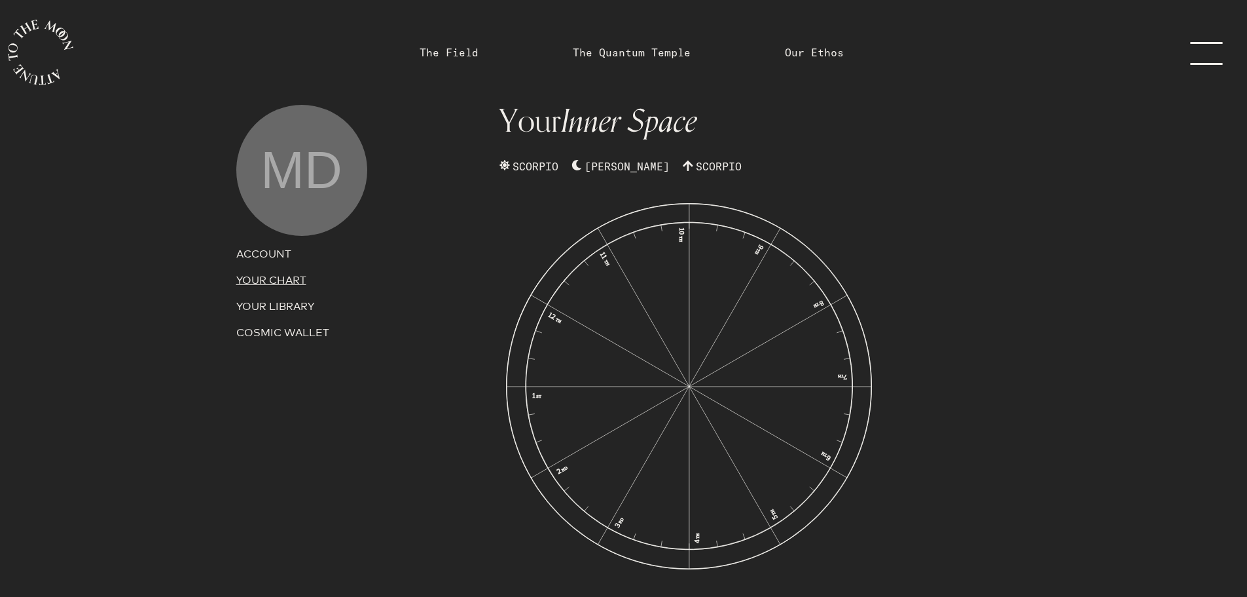
click at [252, 305] on p "YOUR LIBRARY" at bounding box center [360, 307] width 248 height 16
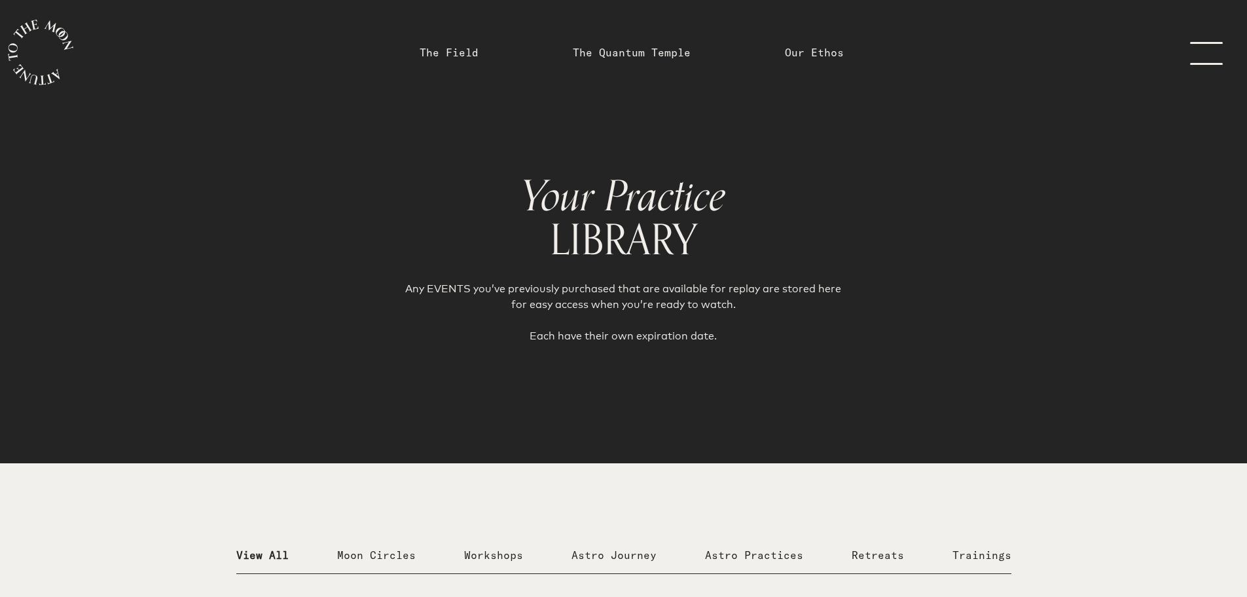
click at [1196, 44] on link "menu" at bounding box center [1214, 52] width 65 height 105
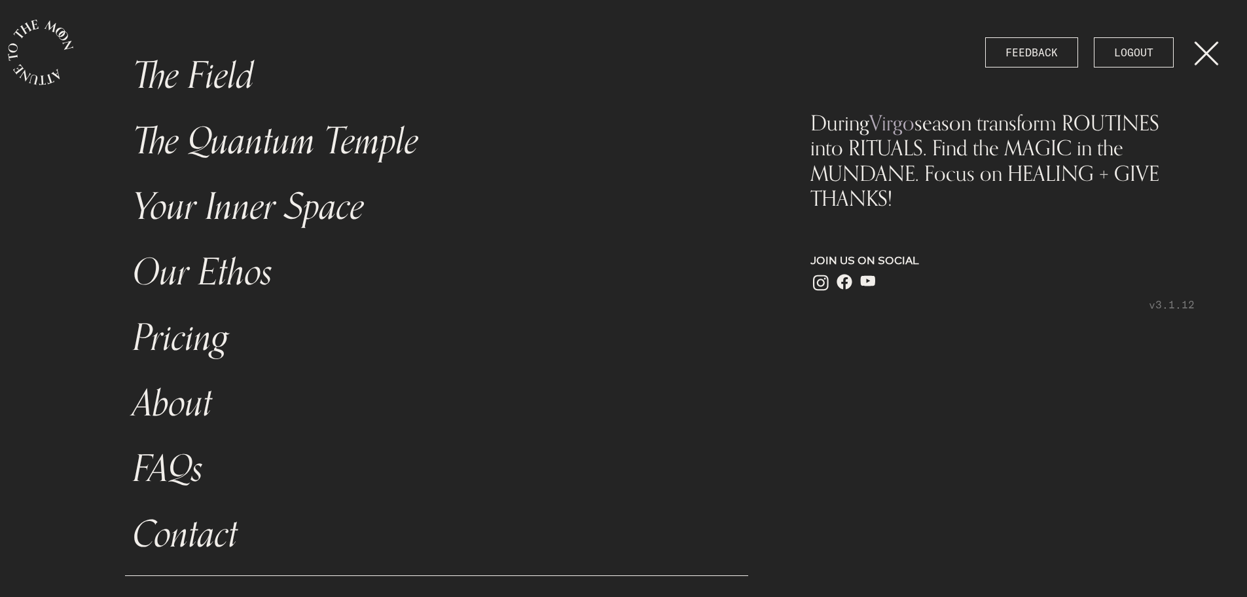
click at [279, 210] on link "Your Inner Space" at bounding box center [437, 206] width 624 height 65
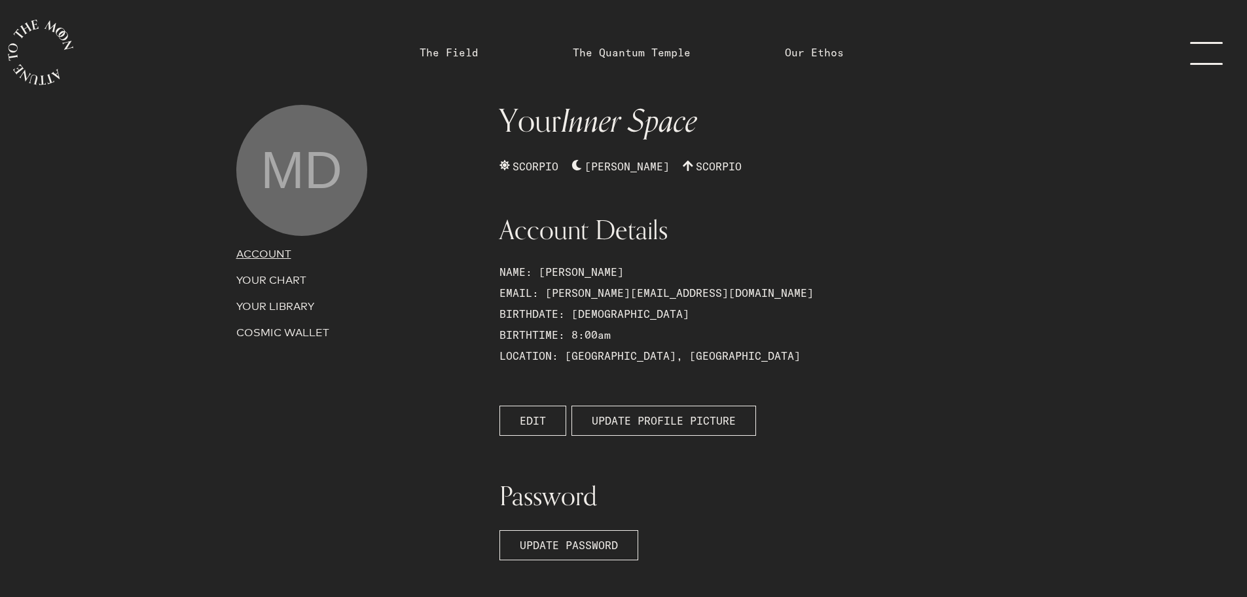
click at [276, 282] on p "YOUR CHART" at bounding box center [360, 280] width 248 height 16
